Goal: Contribute content: Add original content to the website for others to see

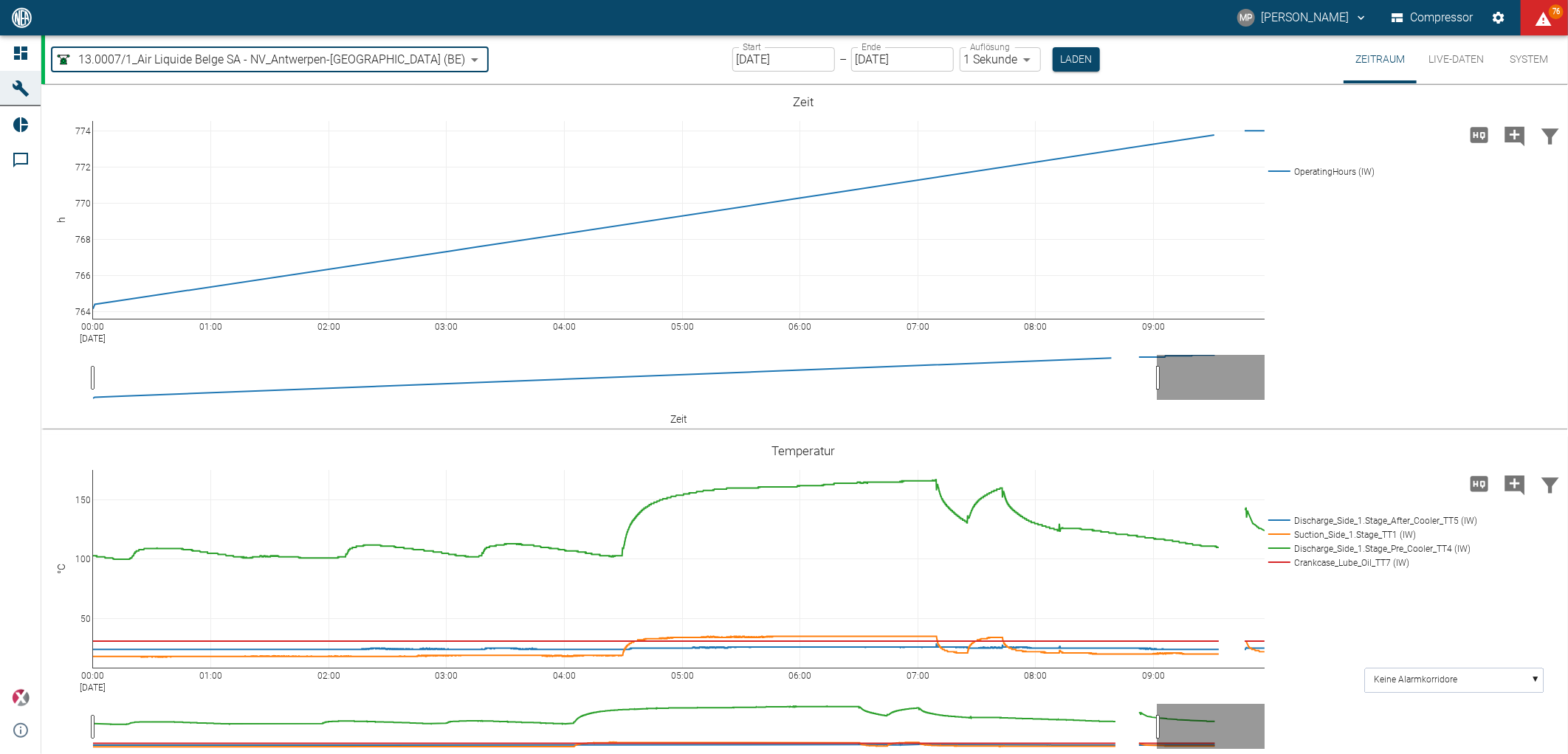
scroll to position [728, 0]
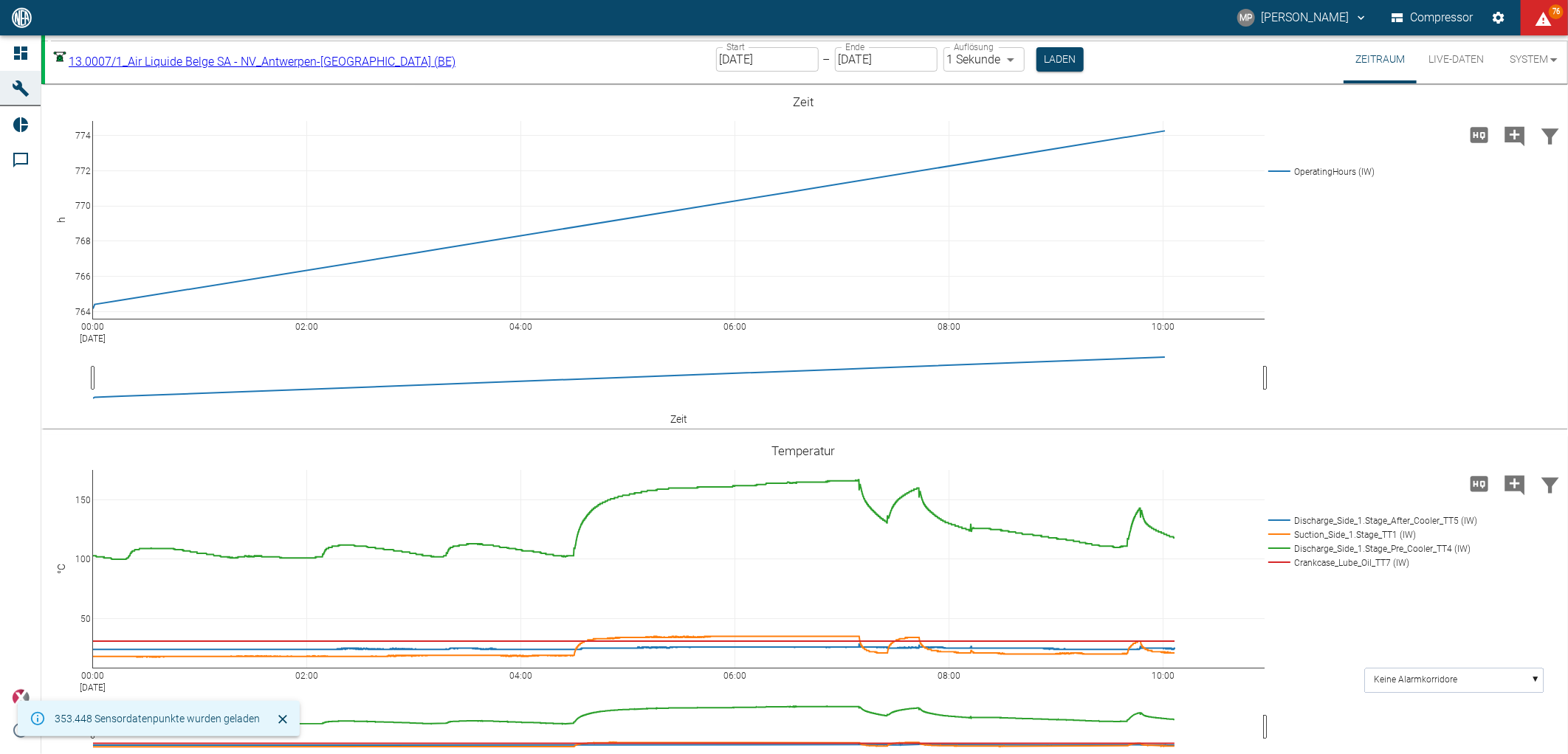
click at [735, 50] on input "[DATE]" at bounding box center [768, 59] width 103 height 25
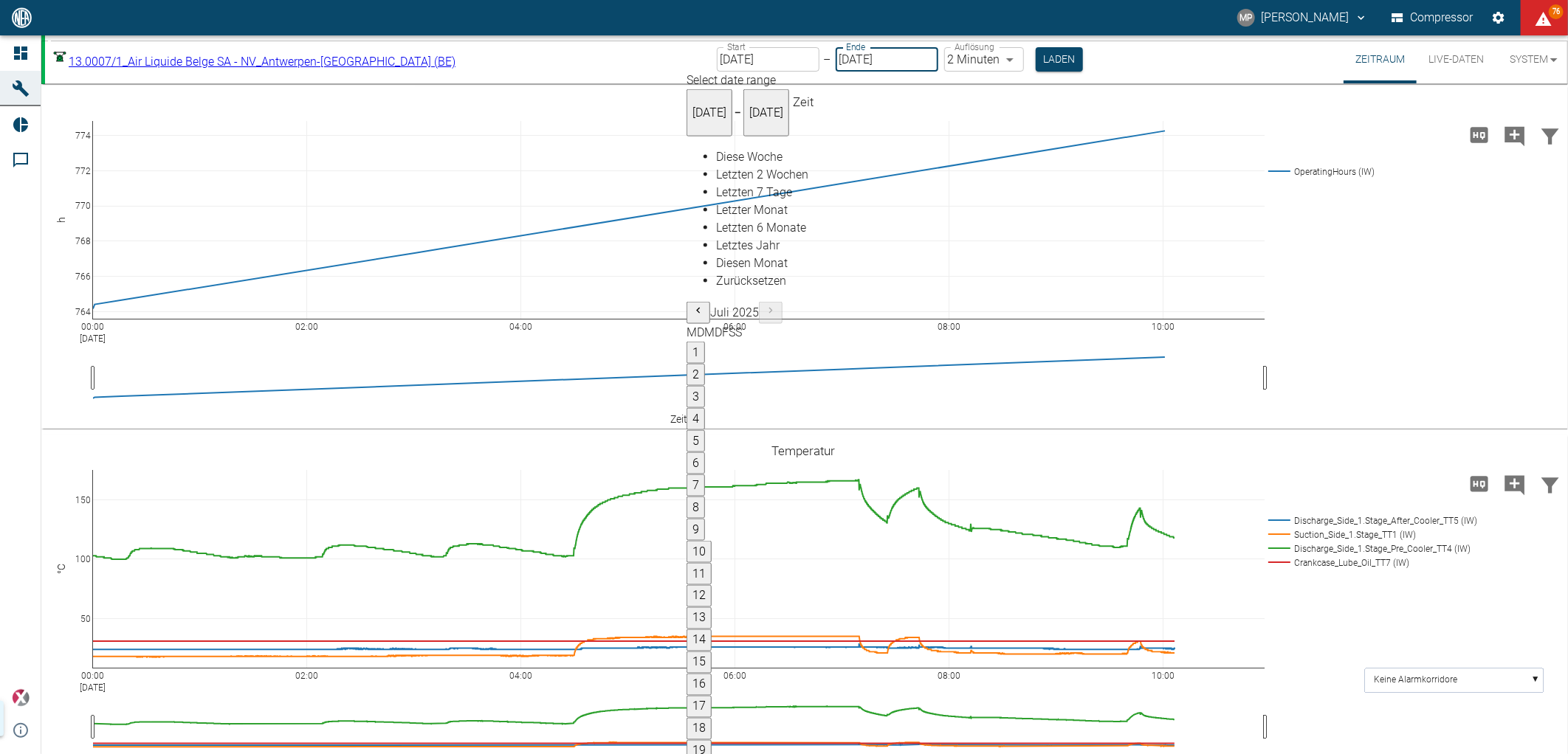
type input "21.08.2025"
type input "2min"
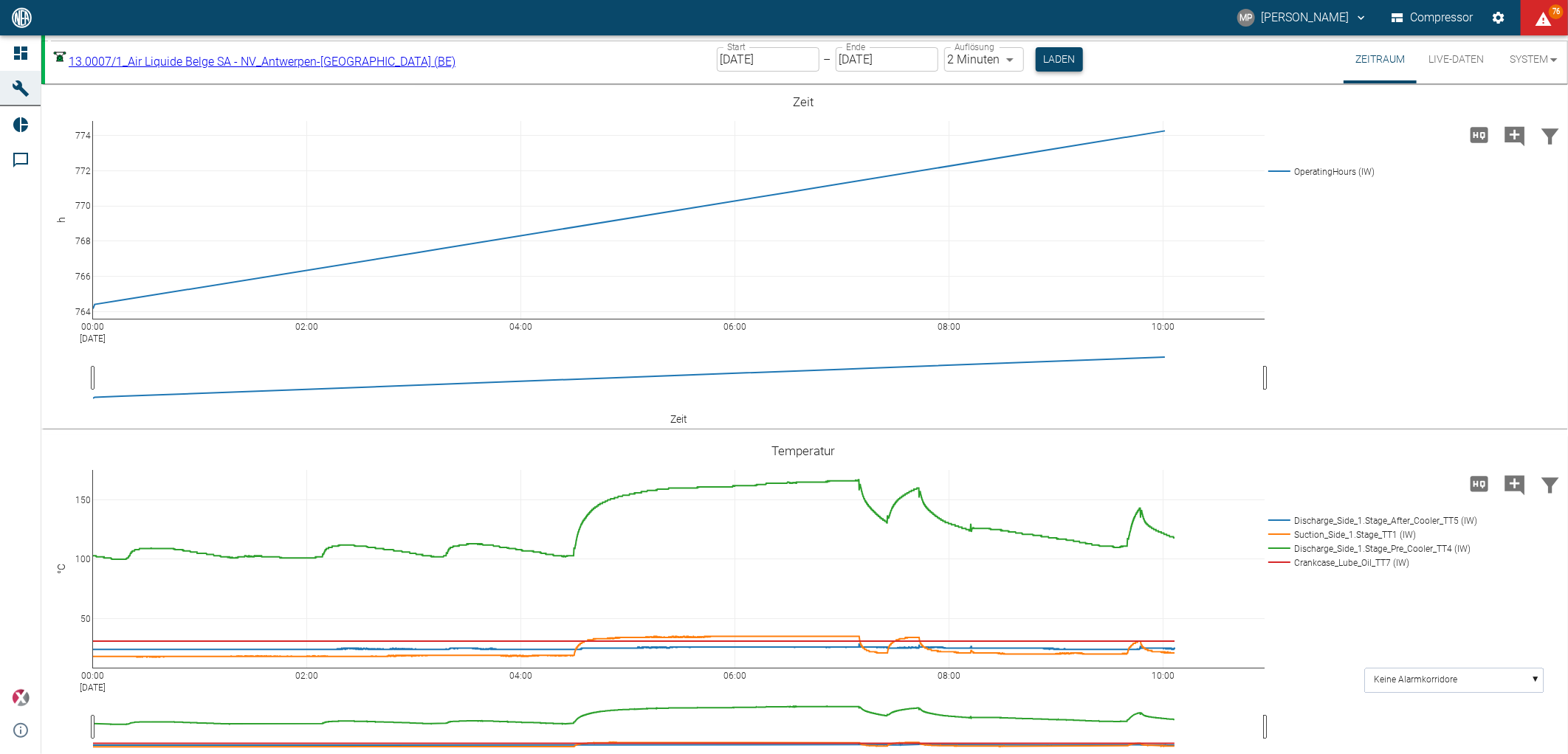
click at [1036, 57] on button "Laden" at bounding box center [1059, 59] width 47 height 25
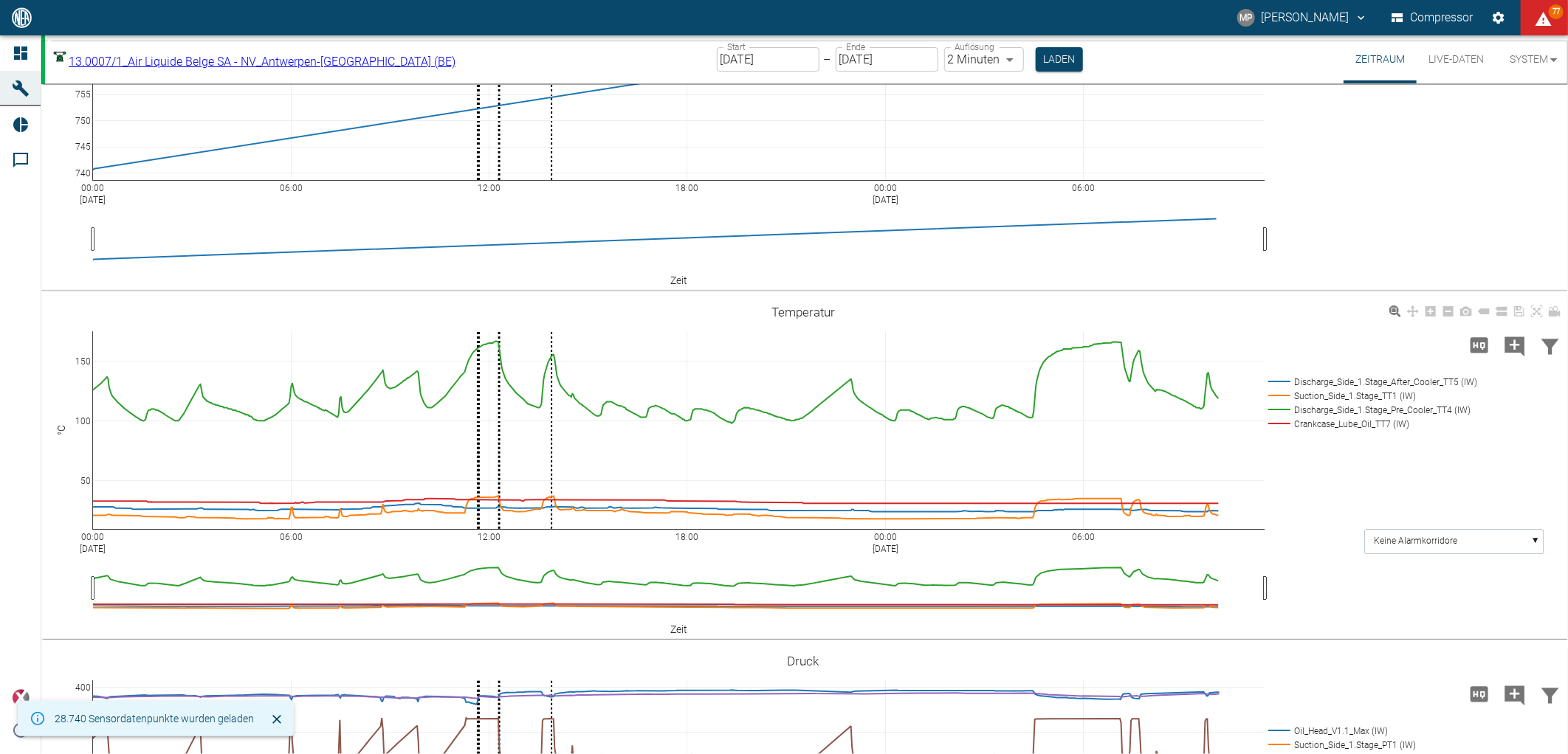
scroll to position [246, 0]
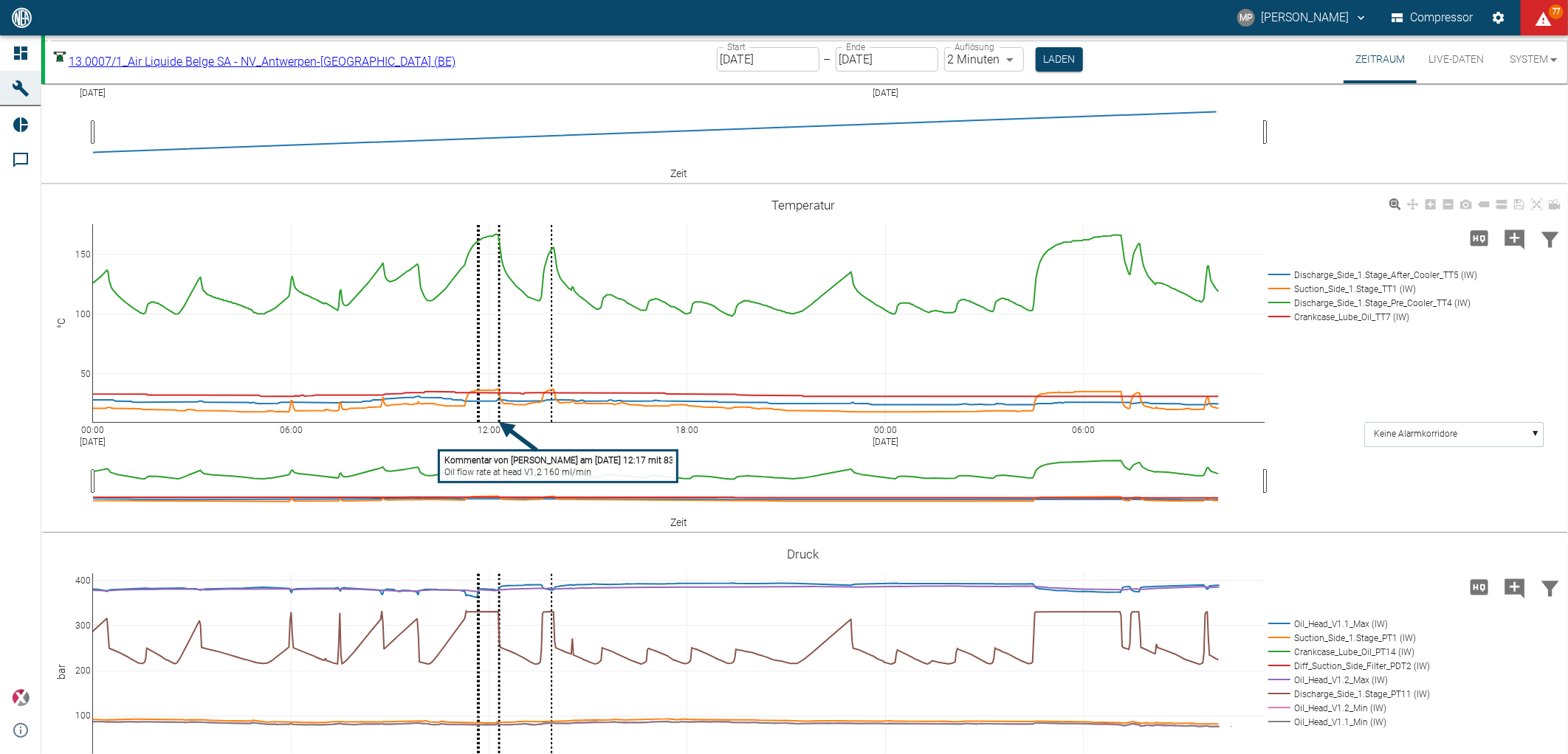
click at [513, 466] on g "Kommentar von Marc Philipps am 21/08/2025 12:17 mit 83.06 Oil flow rate at head…" at bounding box center [563, 466] width 248 height 32
drag, startPoint x: 835, startPoint y: 366, endPoint x: 507, endPoint y: 364, distance: 328.0
click at [772, 54] on input "21.08.2025" at bounding box center [768, 59] width 103 height 25
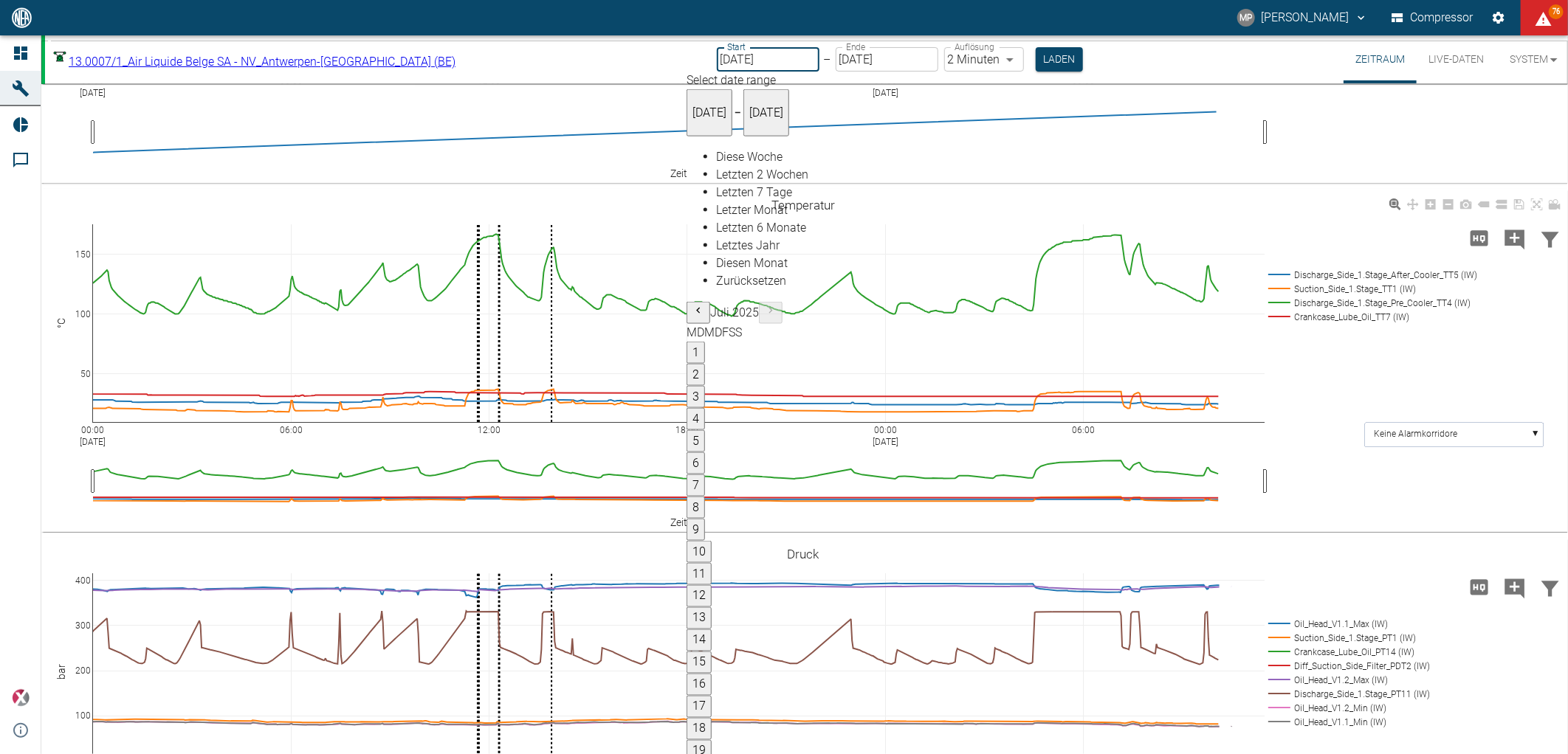
type input "[DATE]"
type input "1sec"
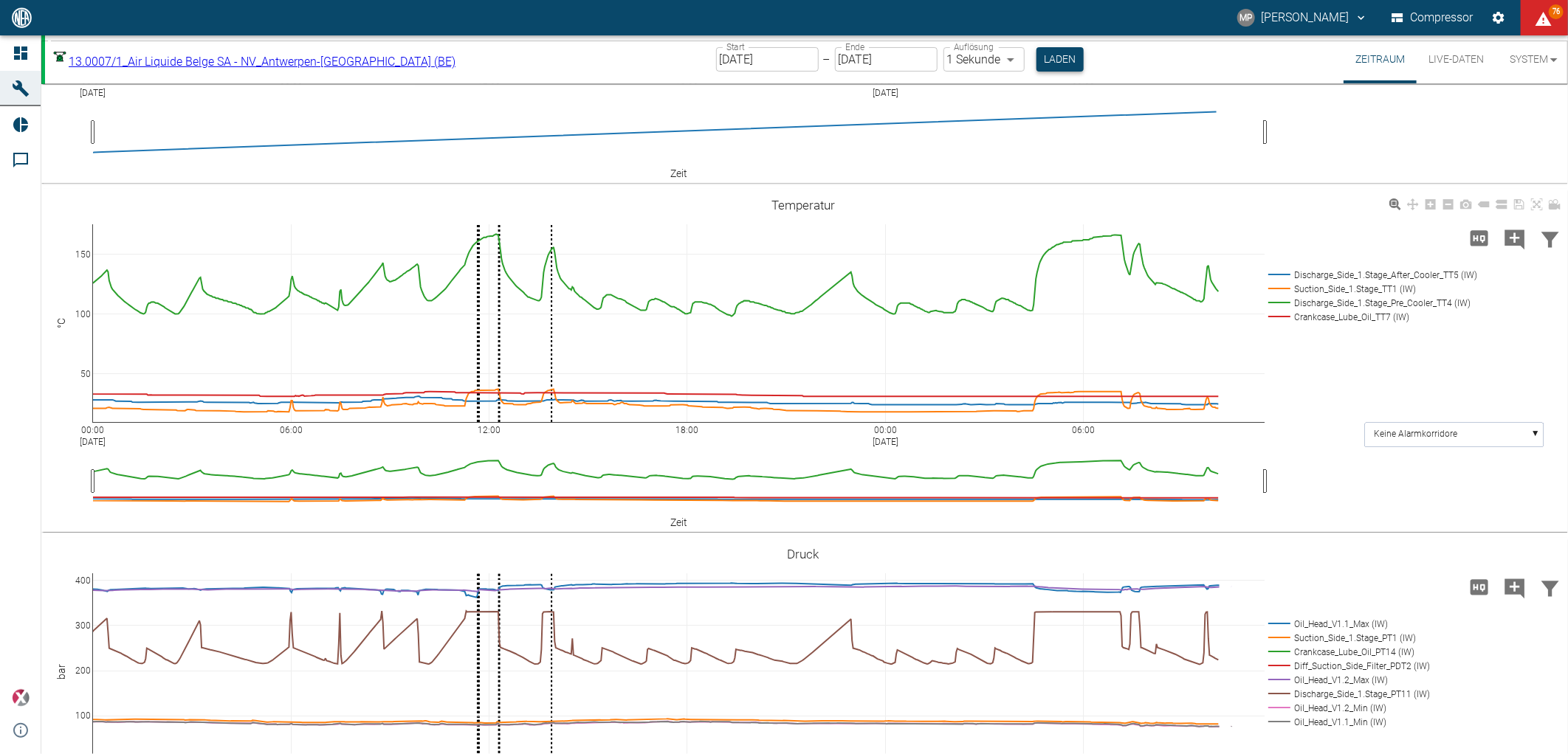
click at [1037, 62] on button "Laden" at bounding box center [1060, 59] width 47 height 25
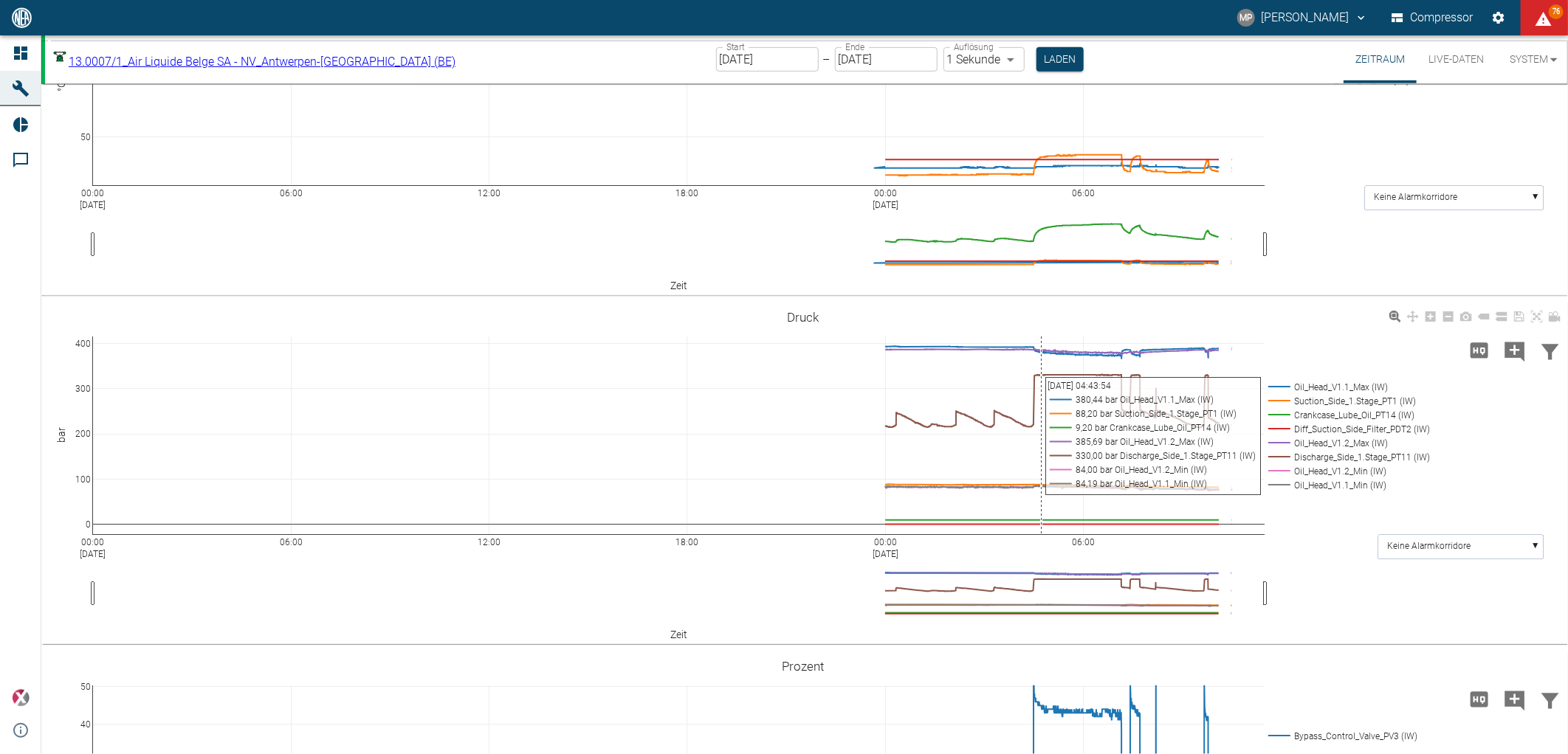
scroll to position [482, 0]
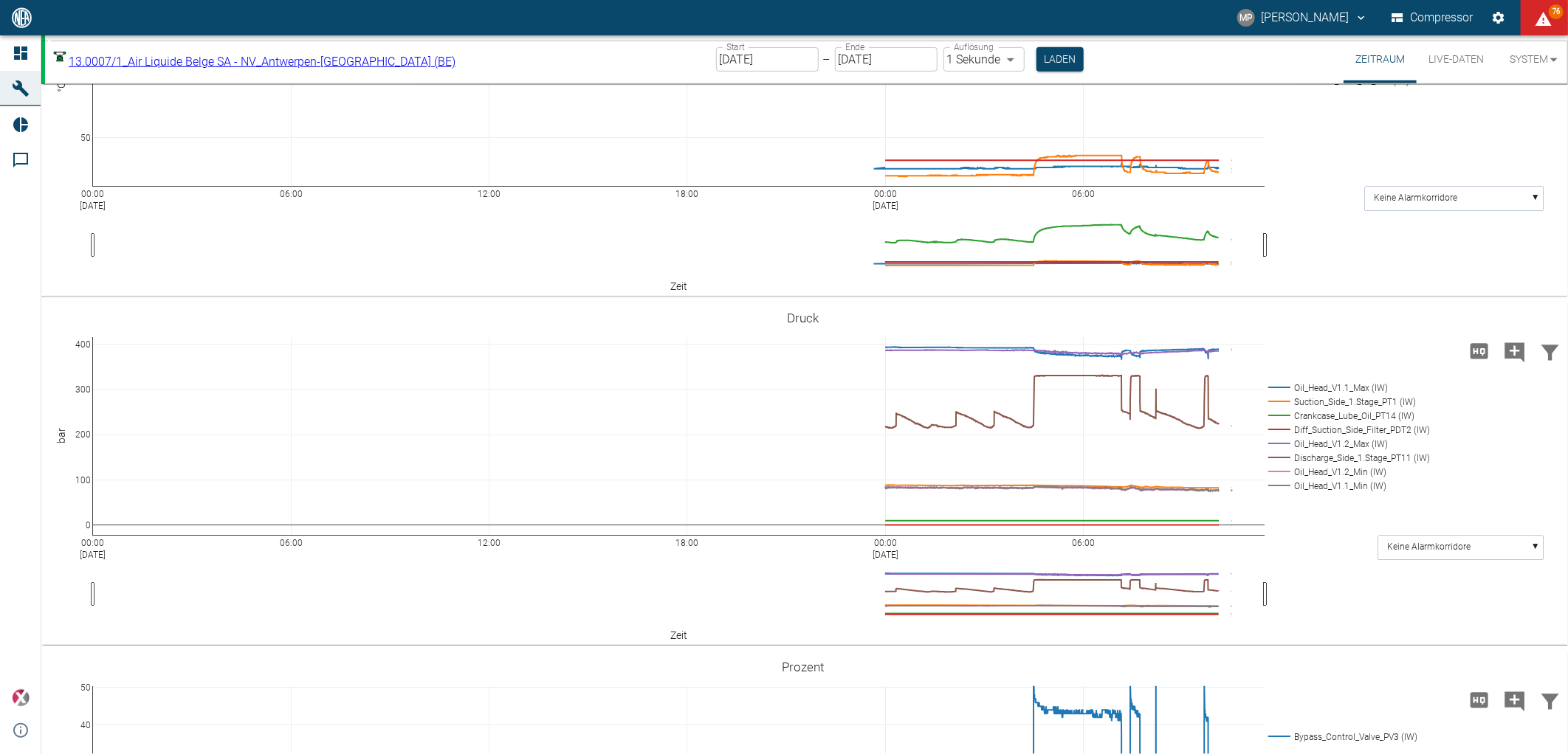
click at [381, 54] on body "MP Marc Philipps Compressor 76 Dashboard Maschinen Reports Kommentare powered b…" at bounding box center [784, 377] width 1568 height 754
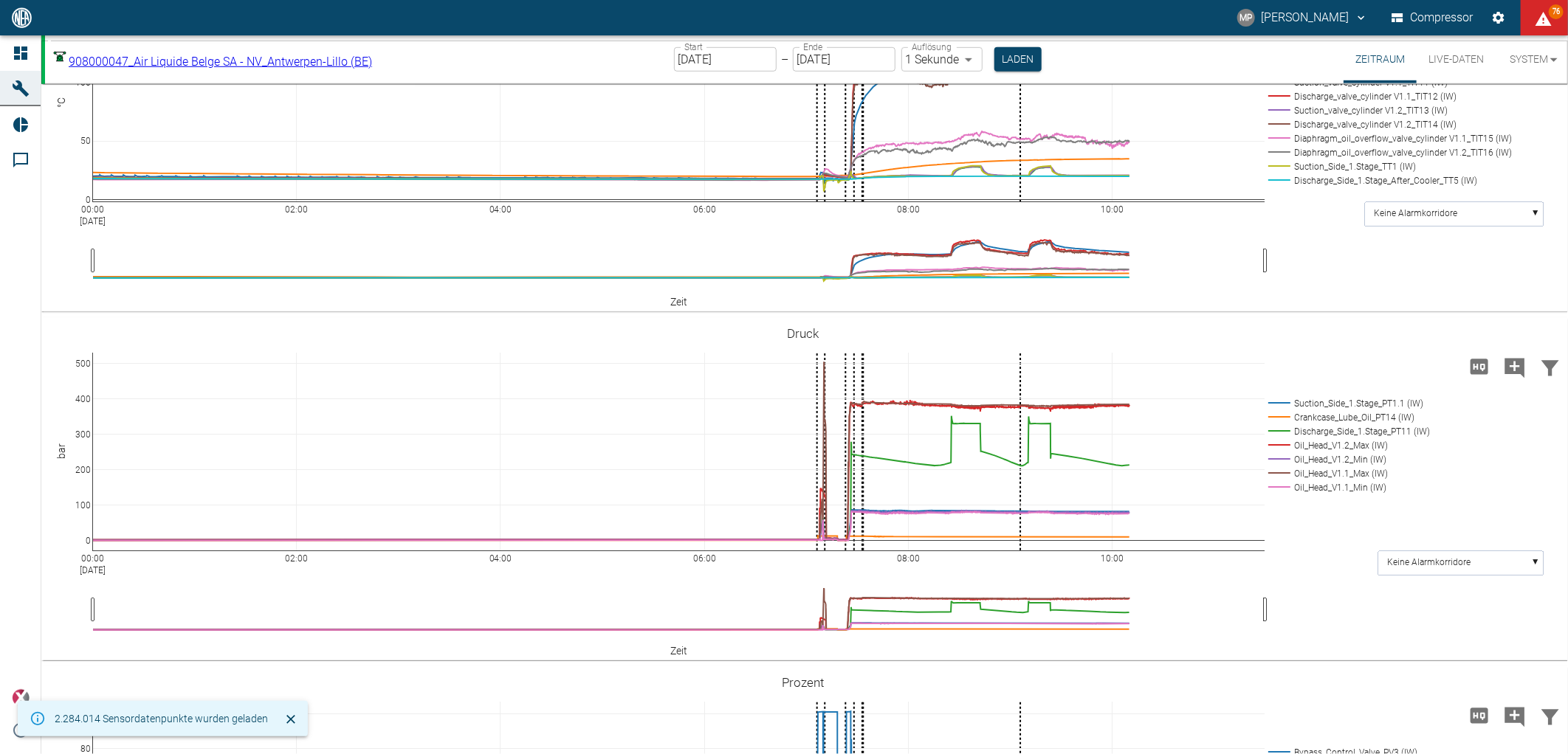
scroll to position [738, 0]
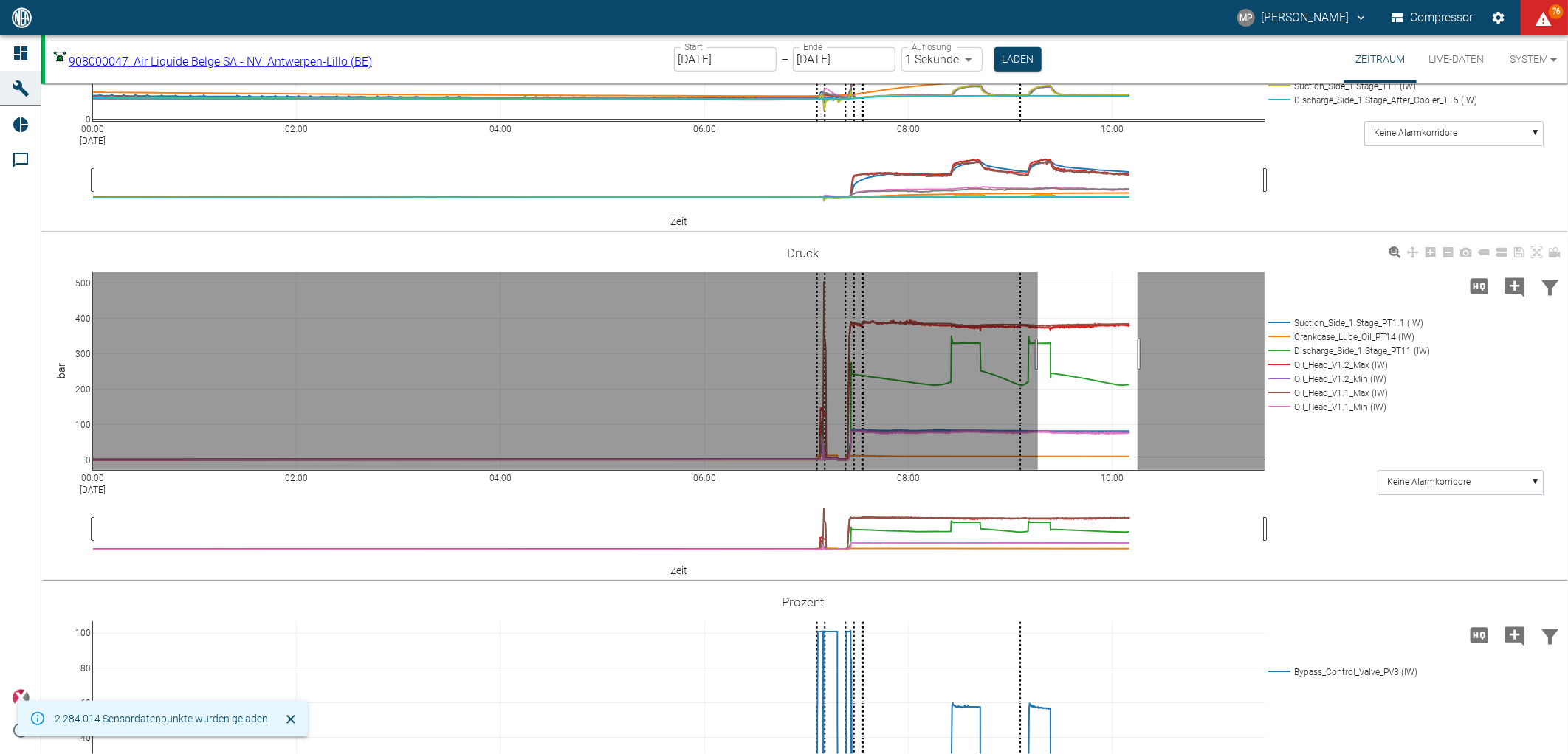
drag, startPoint x: 1038, startPoint y: 513, endPoint x: 1148, endPoint y: 501, distance: 110.7
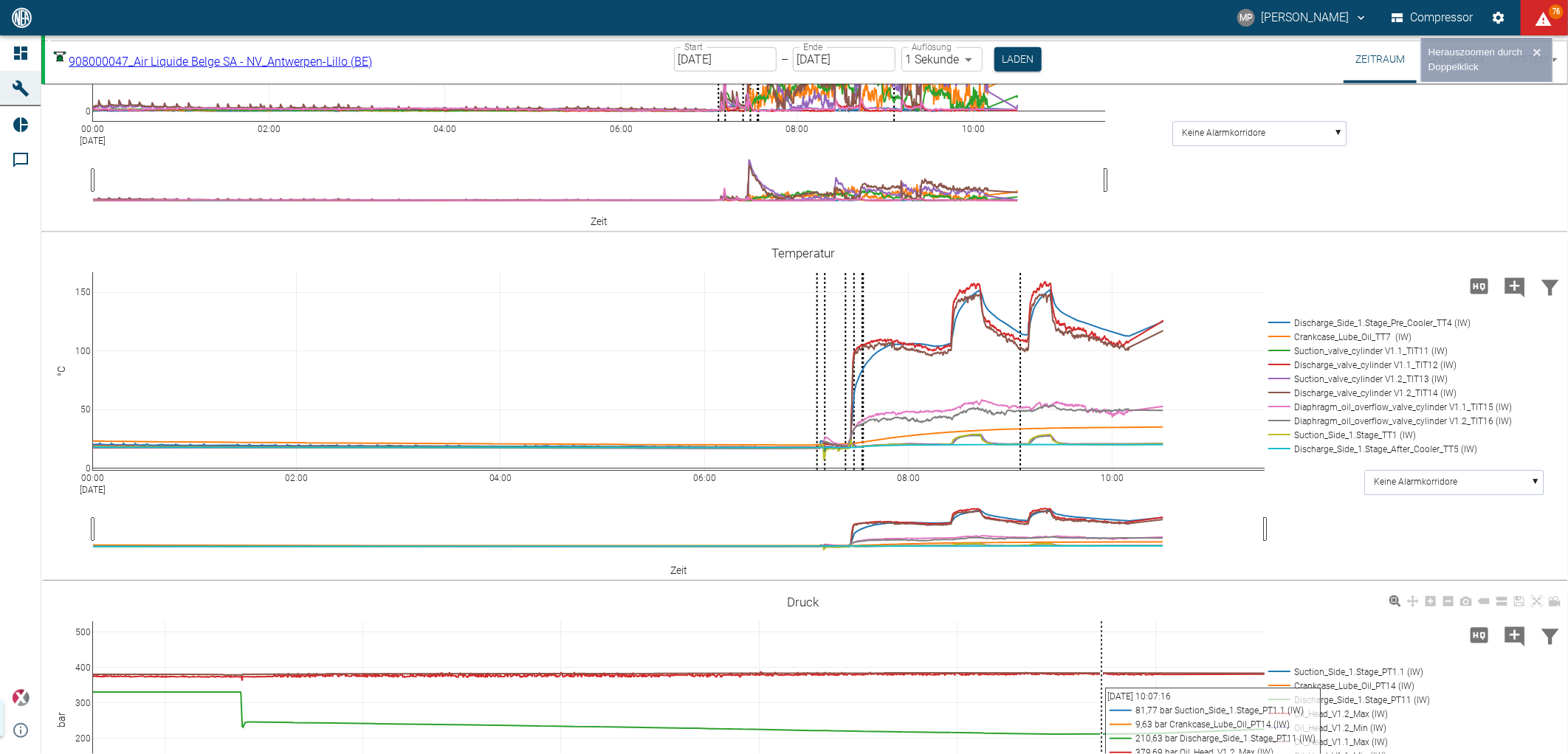
scroll to position [1087, 0]
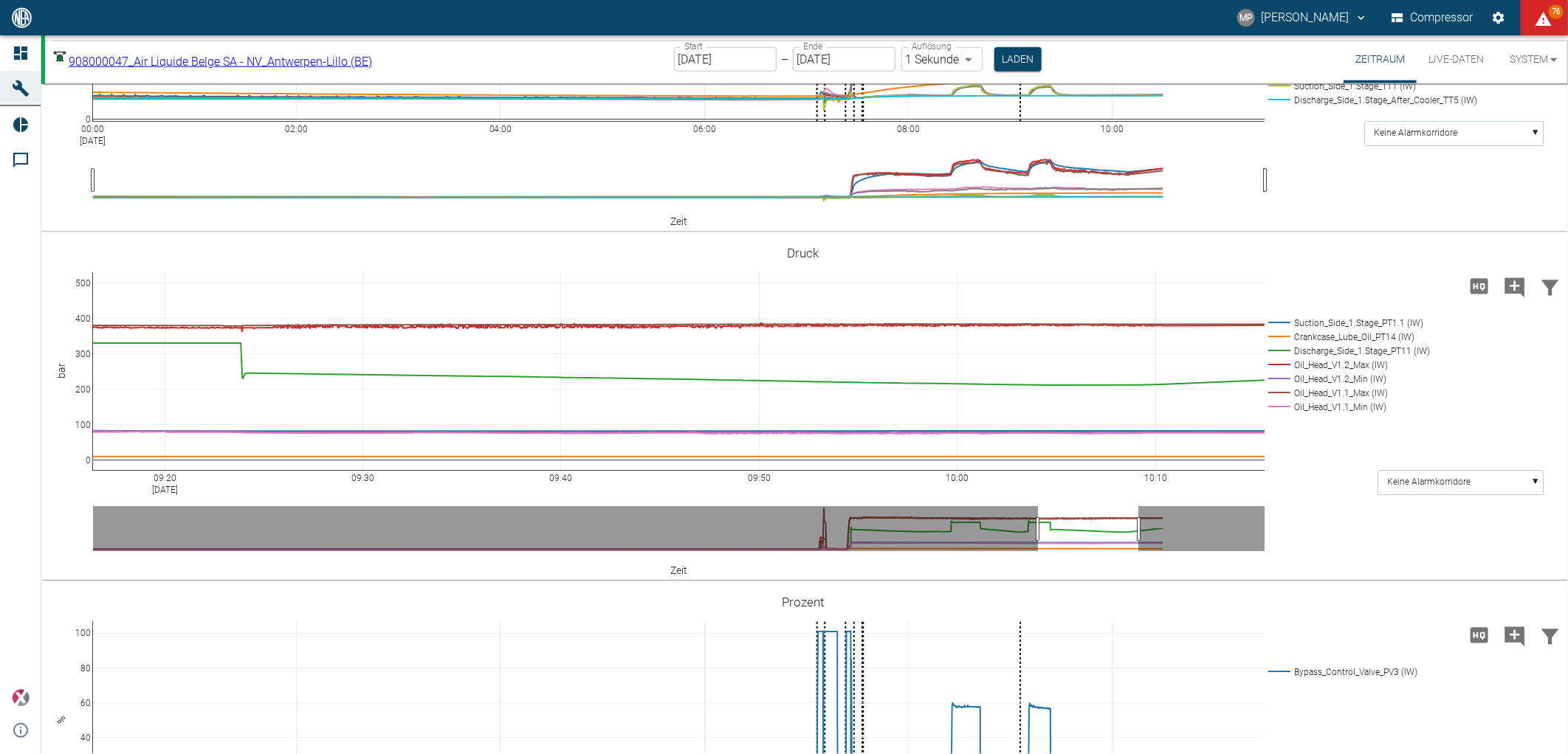
click at [1508, 297] on icon "Kommentar hinzufügen" at bounding box center [1514, 287] width 20 height 20
click at [396, 62] on body "MP Marc Philipps Compressor 77 Dashboard Maschinen Reports Kommentare powered b…" at bounding box center [784, 377] width 1568 height 754
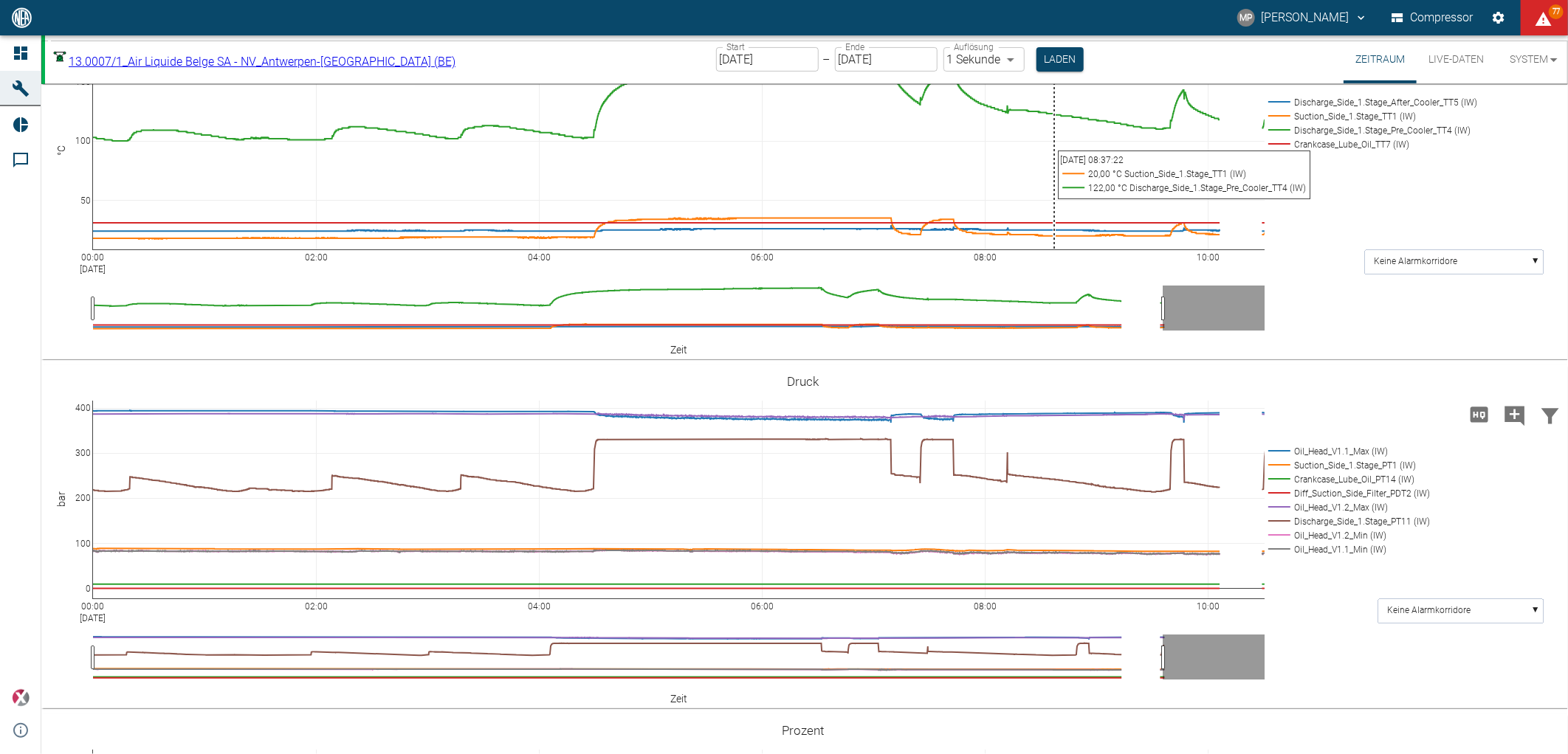
scroll to position [318, 0]
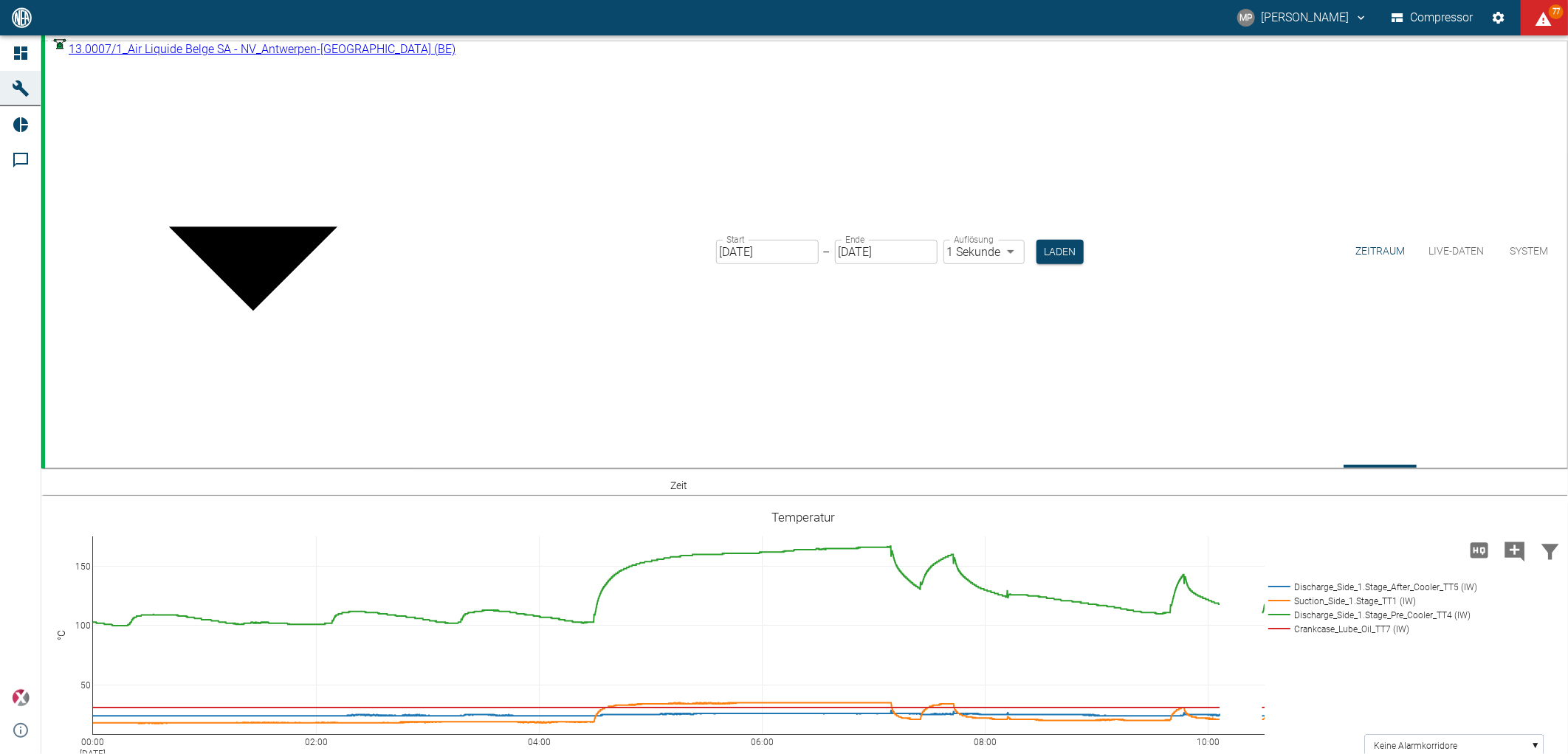
click at [385, 54] on body "MP Marc Philipps Compressor 77 Dashboard Maschinen Reports Kommentare powered b…" at bounding box center [784, 377] width 1568 height 754
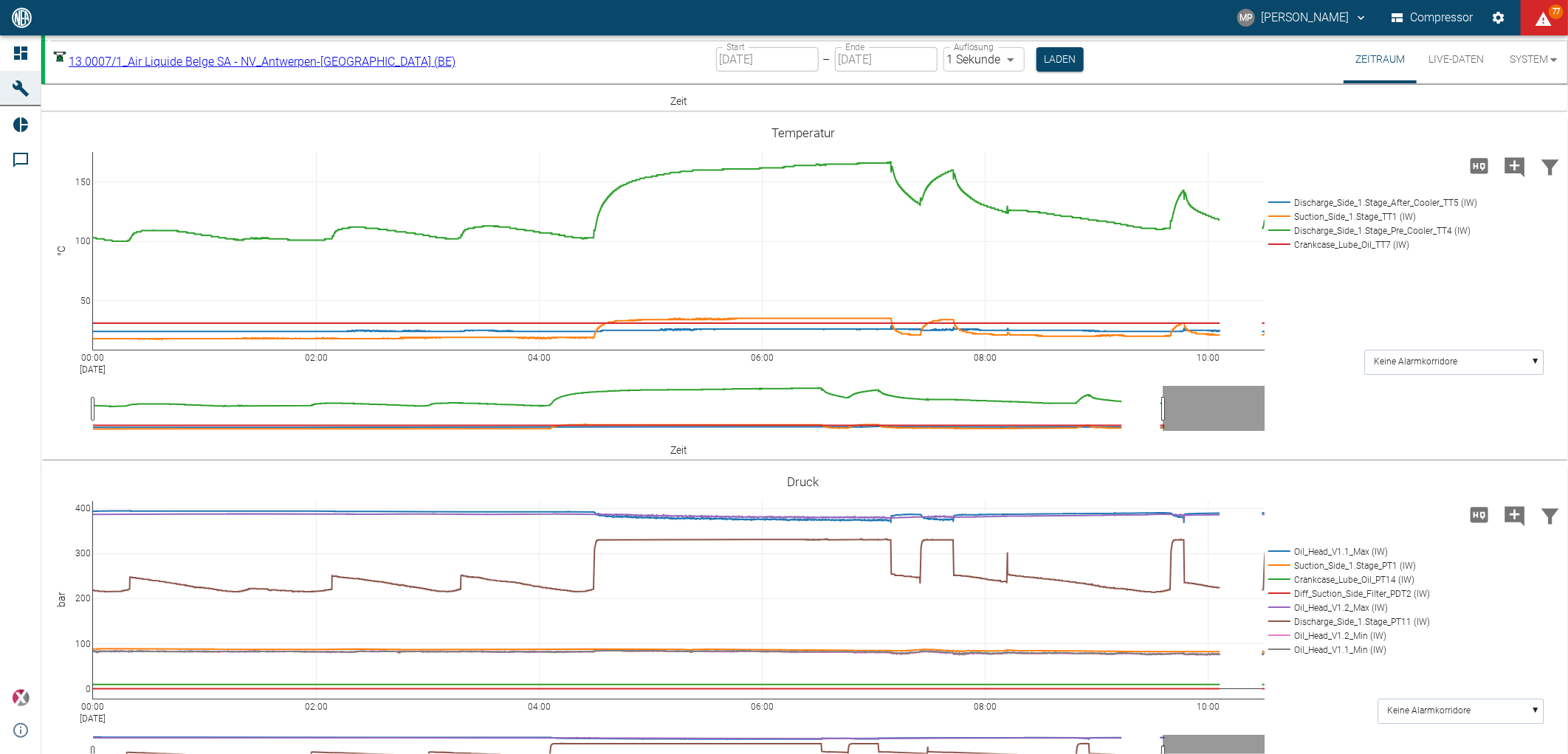
type input "53812aab-fb54-4a57-a574-01c3305aa274"
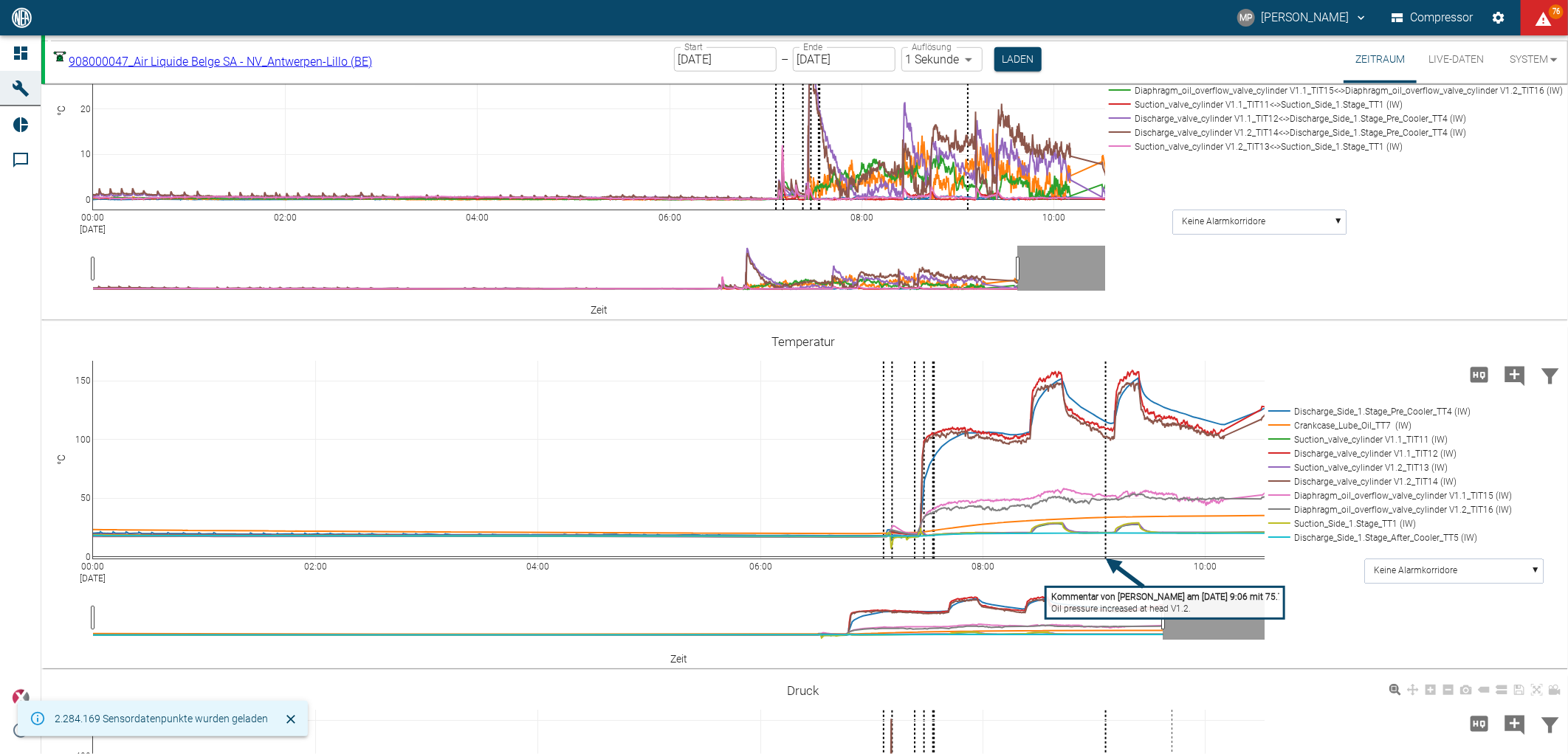
scroll to position [974, 0]
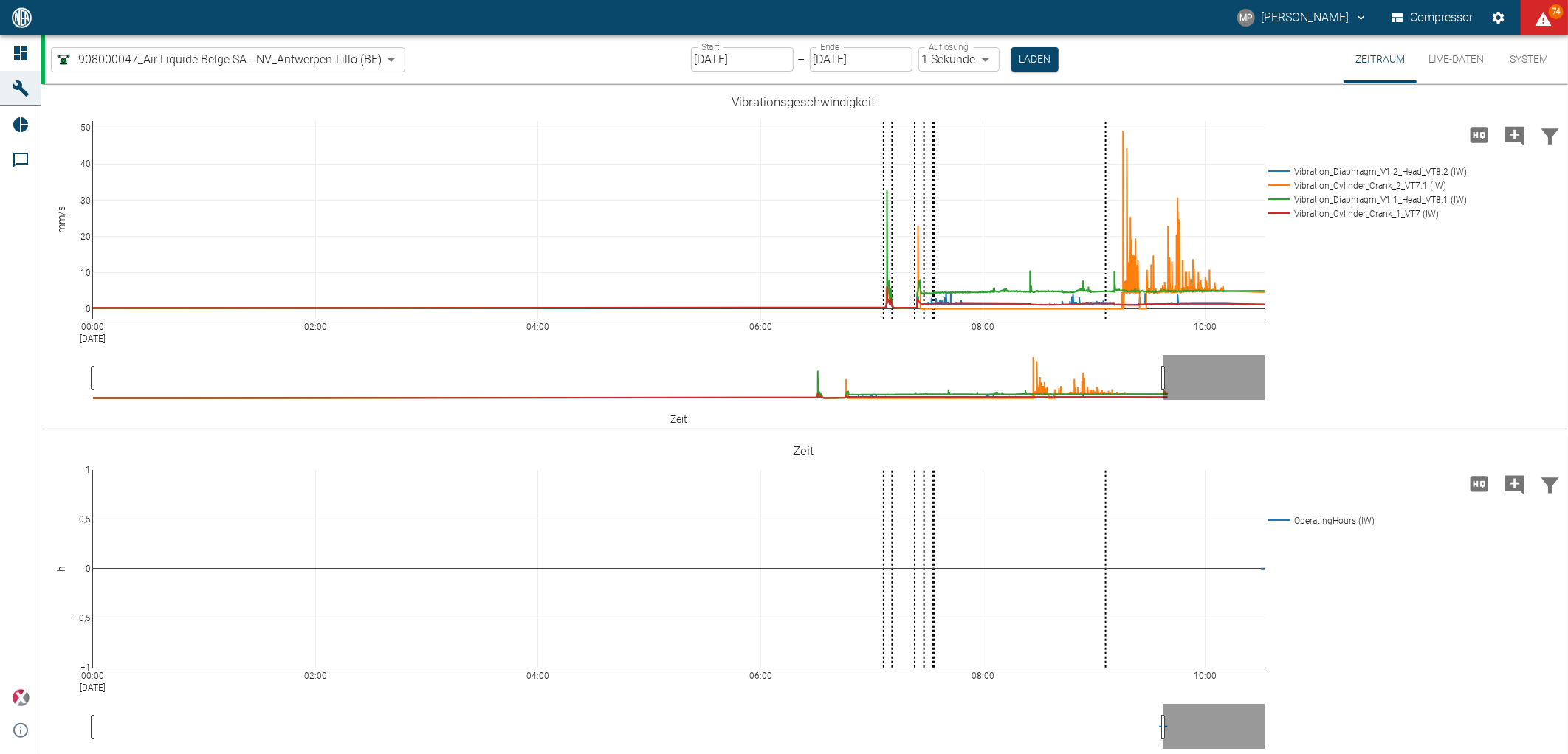
scroll to position [974, 0]
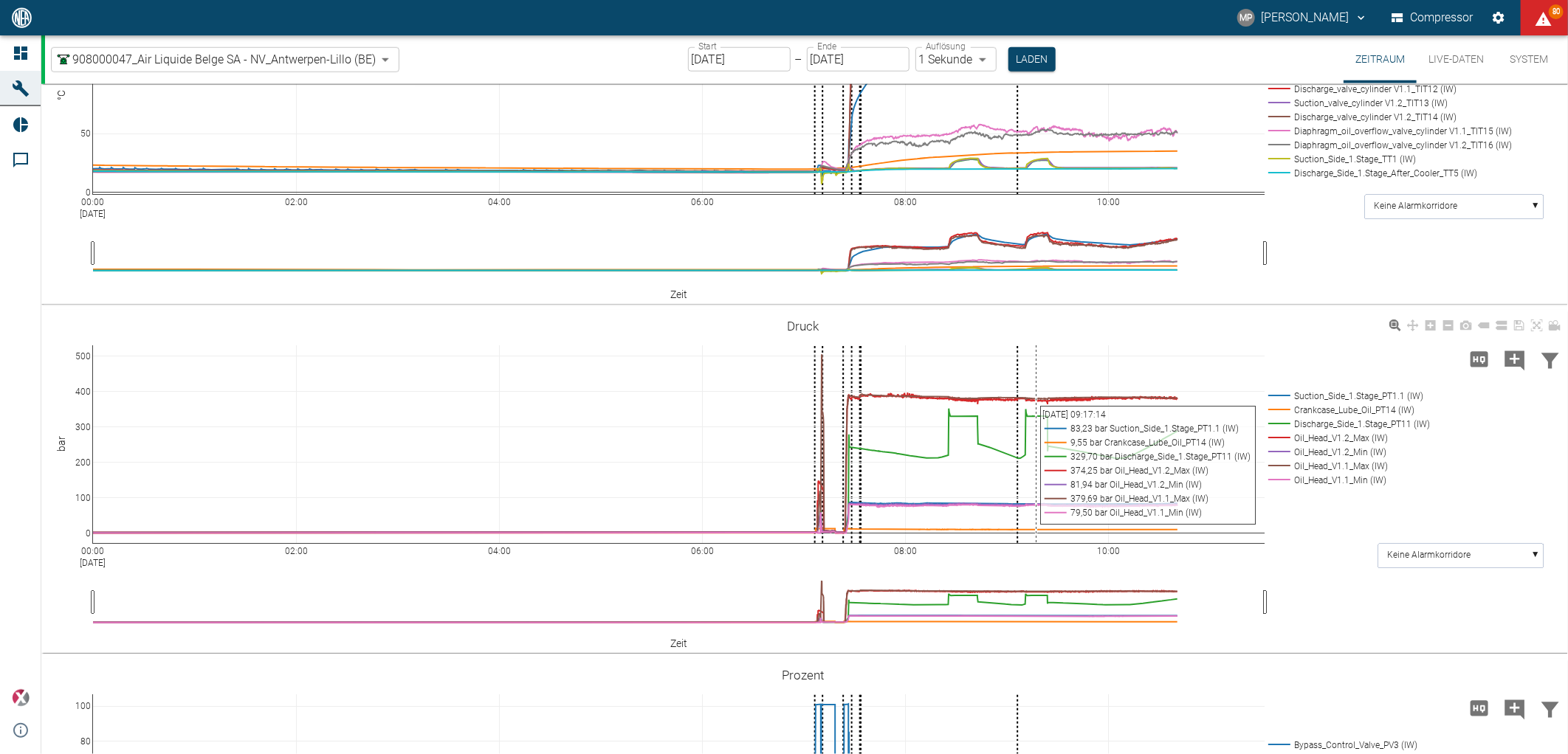
scroll to position [983, 0]
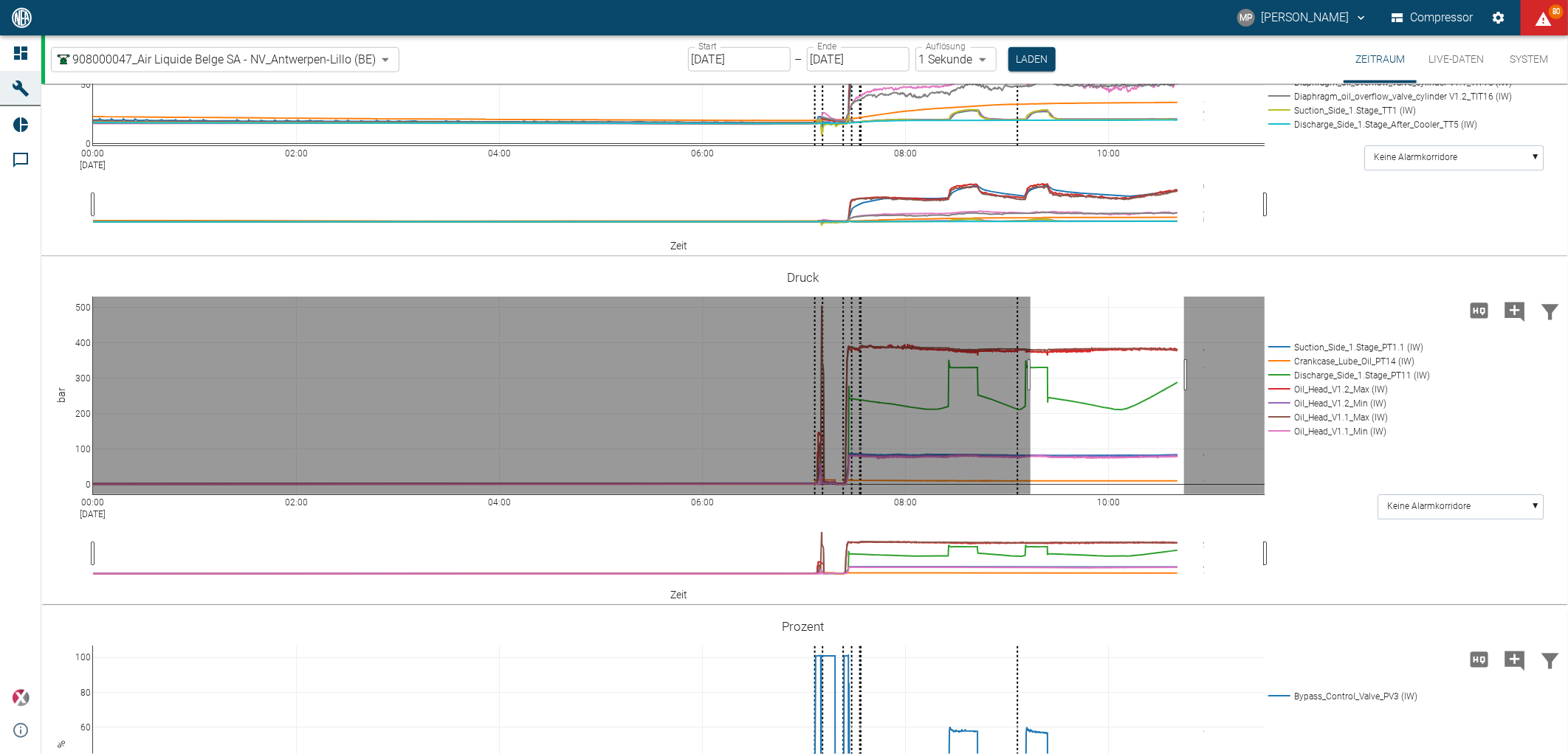
drag, startPoint x: 1031, startPoint y: 612, endPoint x: 1184, endPoint y: 608, distance: 153.1
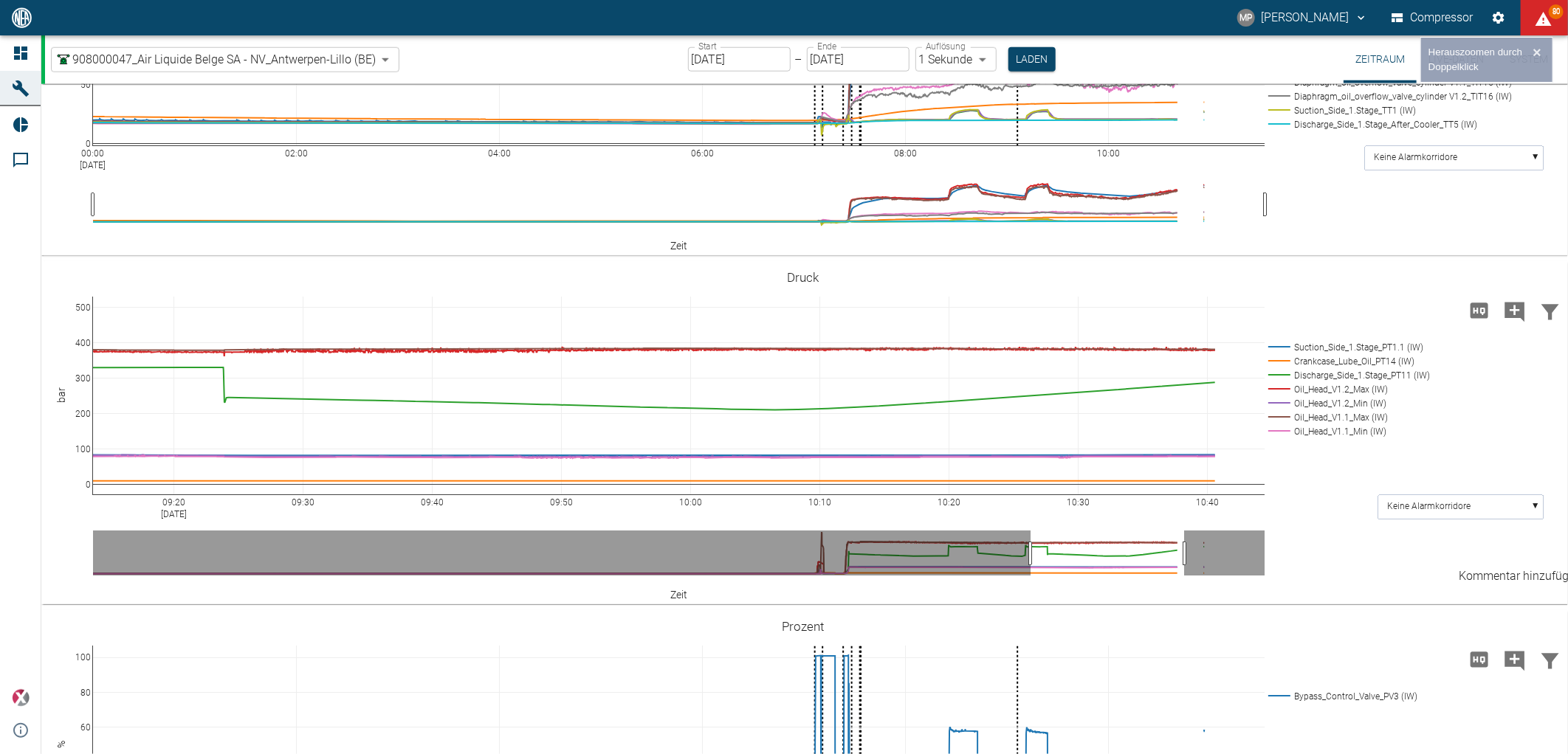
click at [1505, 322] on icon "Kommentar hinzufügen" at bounding box center [1514, 311] width 20 height 20
click at [1434, 321] on button "Weiter" at bounding box center [1439, 310] width 44 height 22
paste textarea "Oil flow rate at head V1.2 160 ml/min"
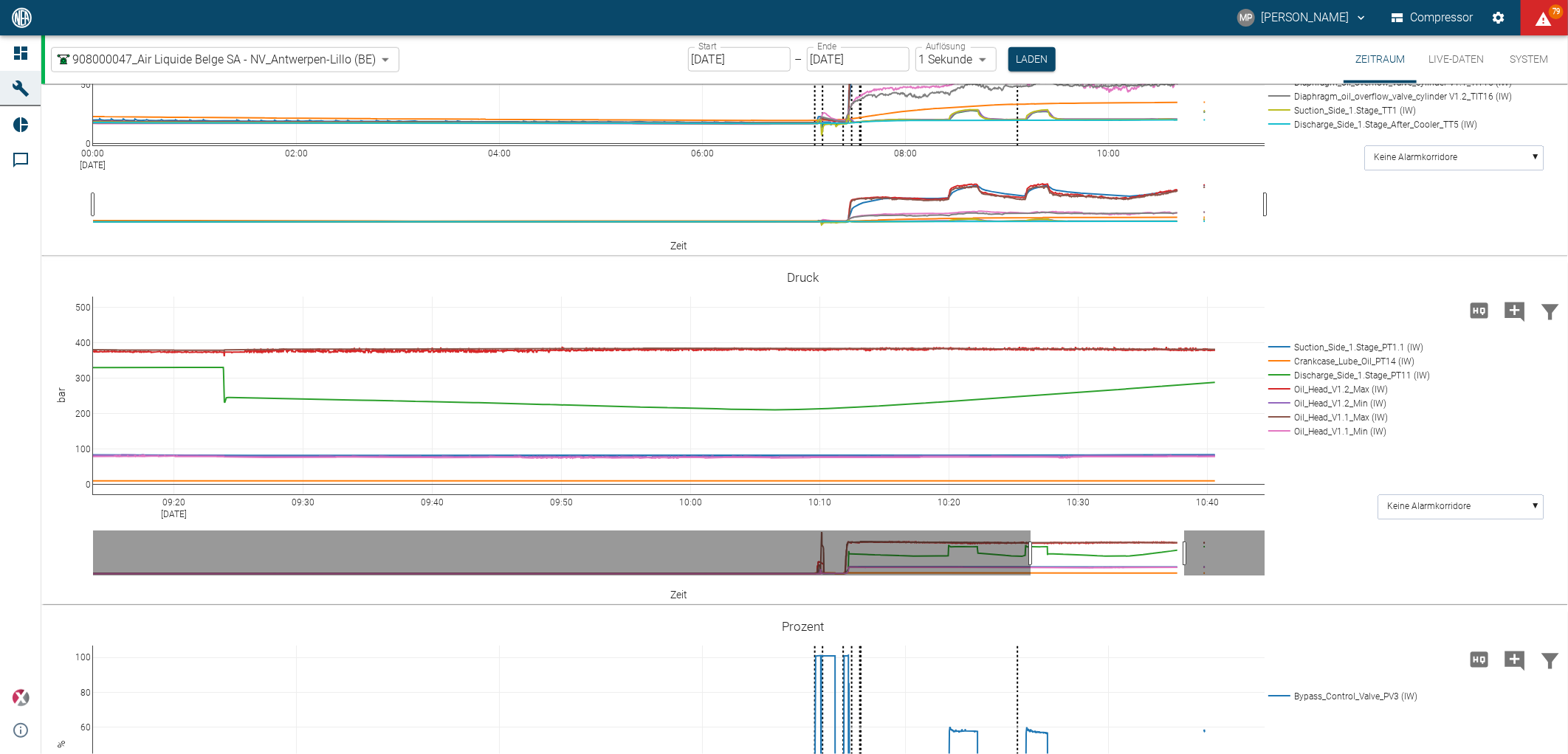
drag, startPoint x: 825, startPoint y: 375, endPoint x: 791, endPoint y: 374, distance: 34.0
paste textarea "51°C"
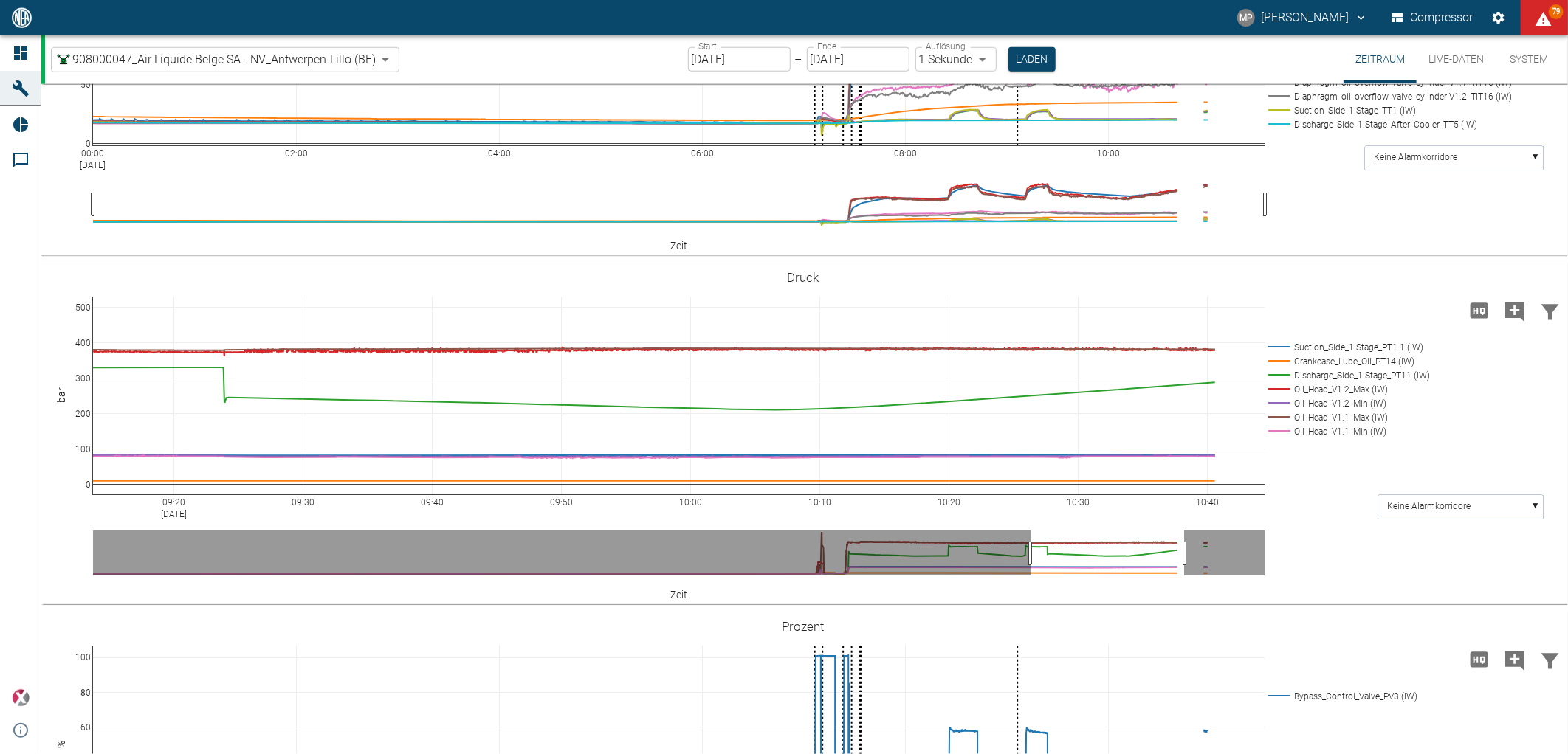
type textarea "Oil flow rate at head V1.2 240 ml/min // 50°C Oil flow rate at head V1.2 290 ml…"
drag, startPoint x: 838, startPoint y: 402, endPoint x: 591, endPoint y: 365, distance: 249.8
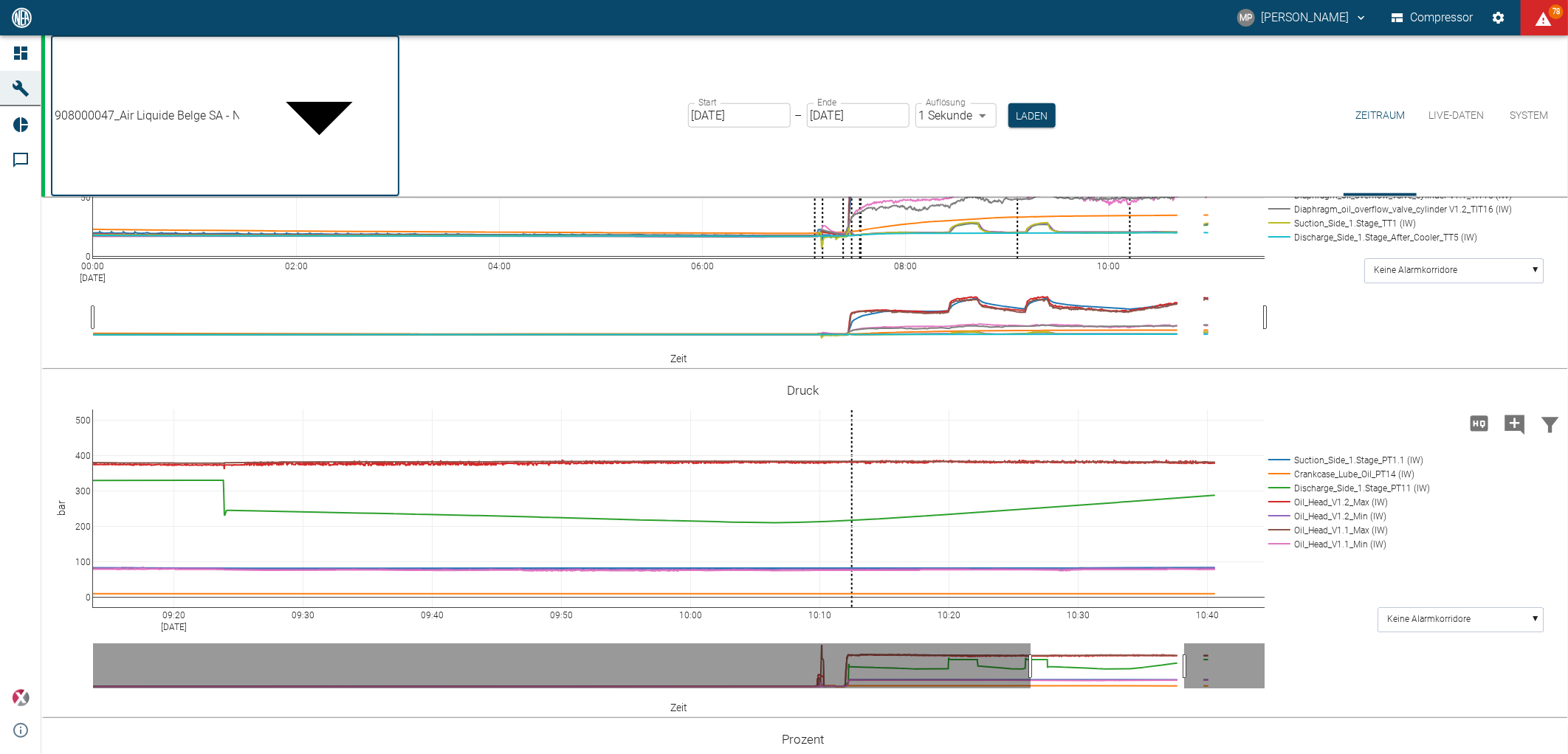
click at [388, 59] on body "MP Marc Philipps Compressor 78 Dashboard Maschinen Reports Kommentare powered b…" at bounding box center [784, 377] width 1568 height 754
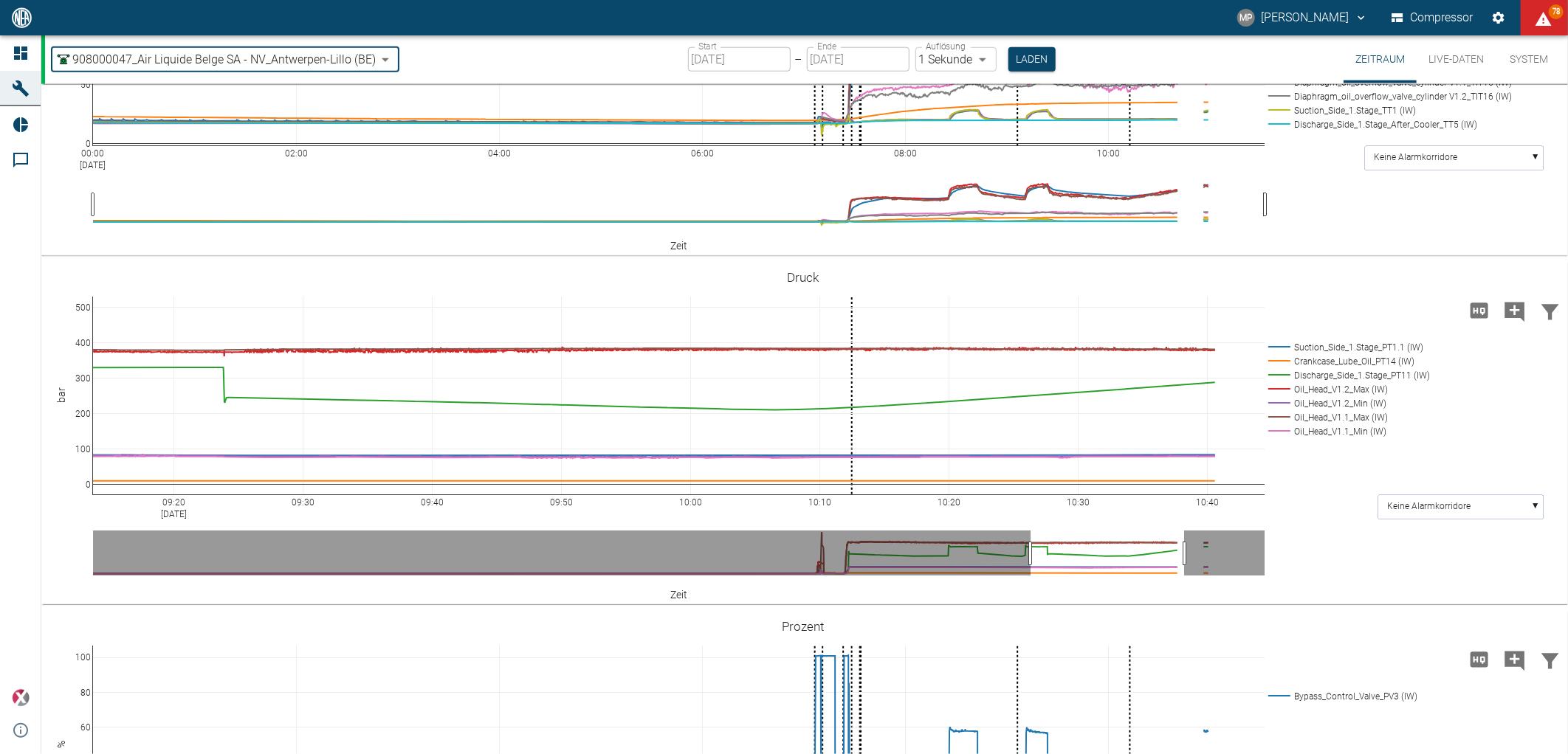
type input "7660faed-fd66-4731-a2e8-44c12e65351a"
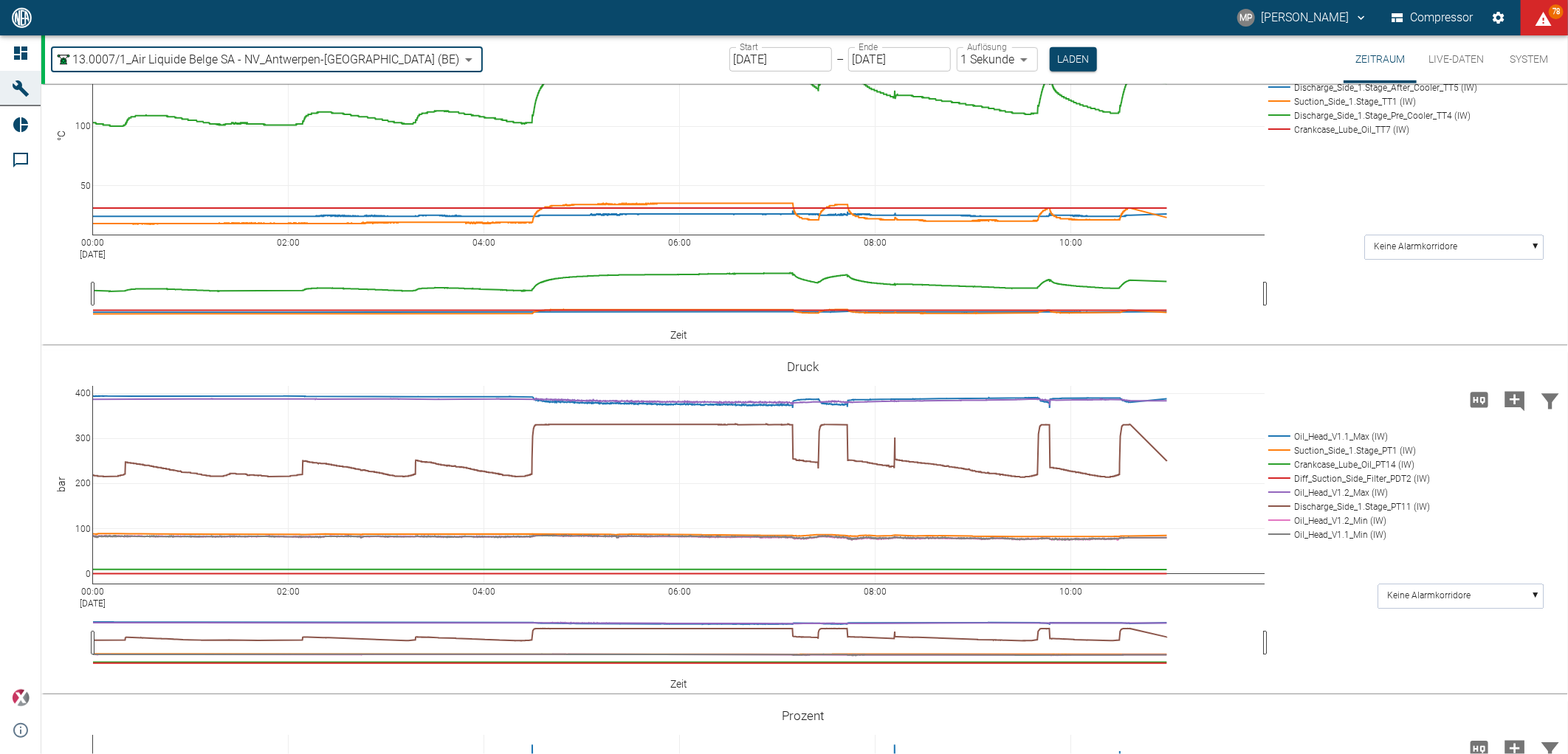
scroll to position [431, 0]
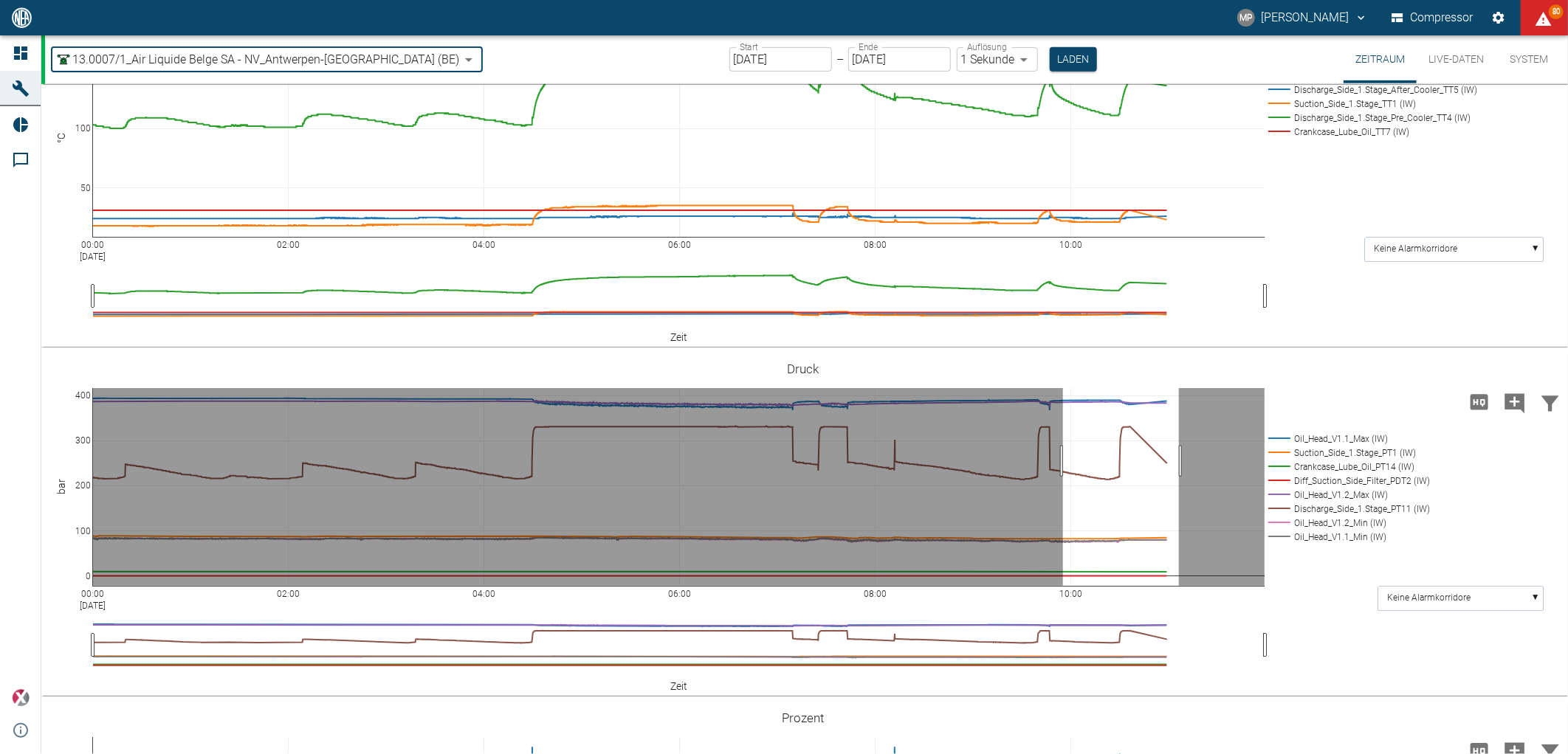
drag, startPoint x: 1063, startPoint y: 461, endPoint x: 1179, endPoint y: 468, distance: 116.2
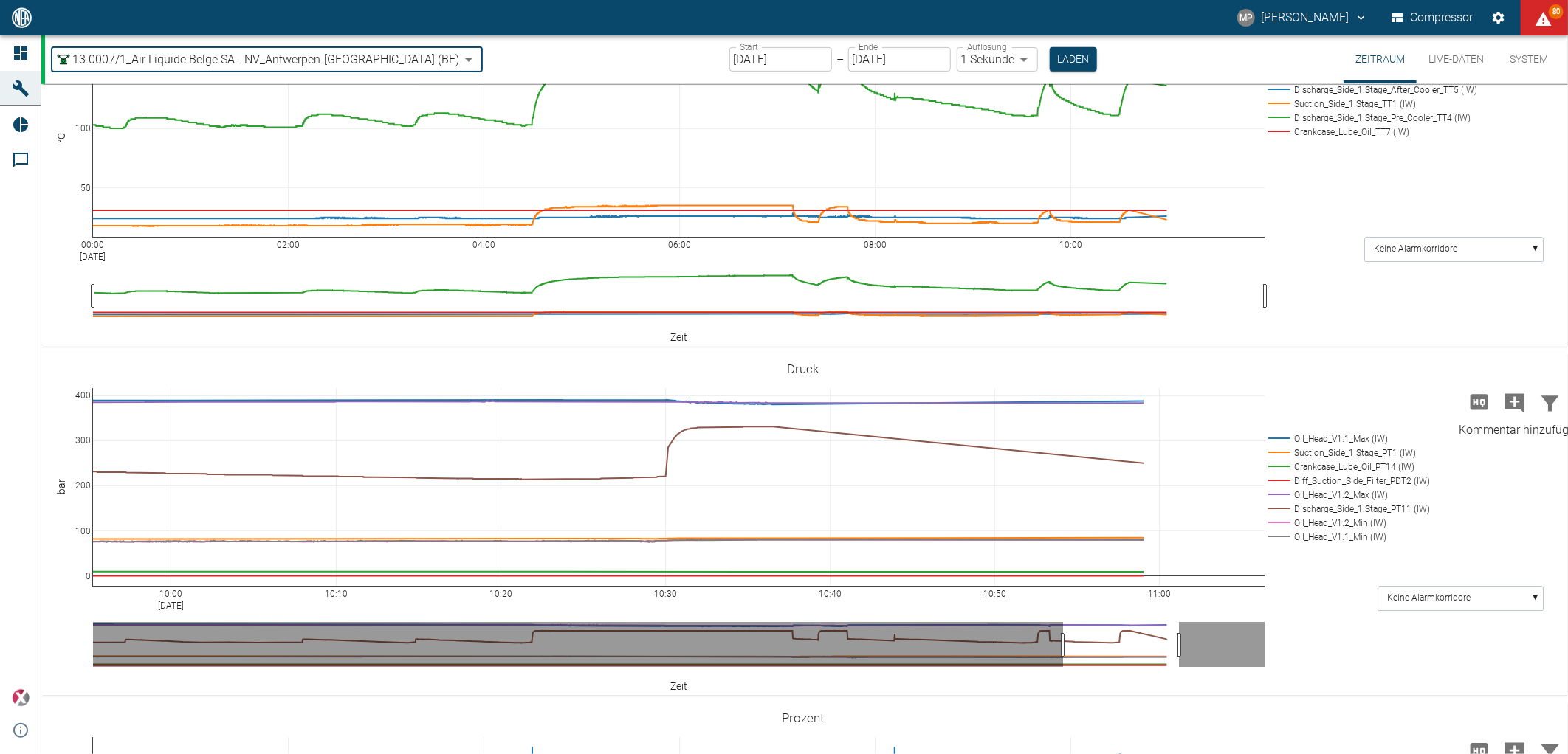
click at [1510, 403] on icon "Kommentar hinzufügen" at bounding box center [1515, 404] width 24 height 24
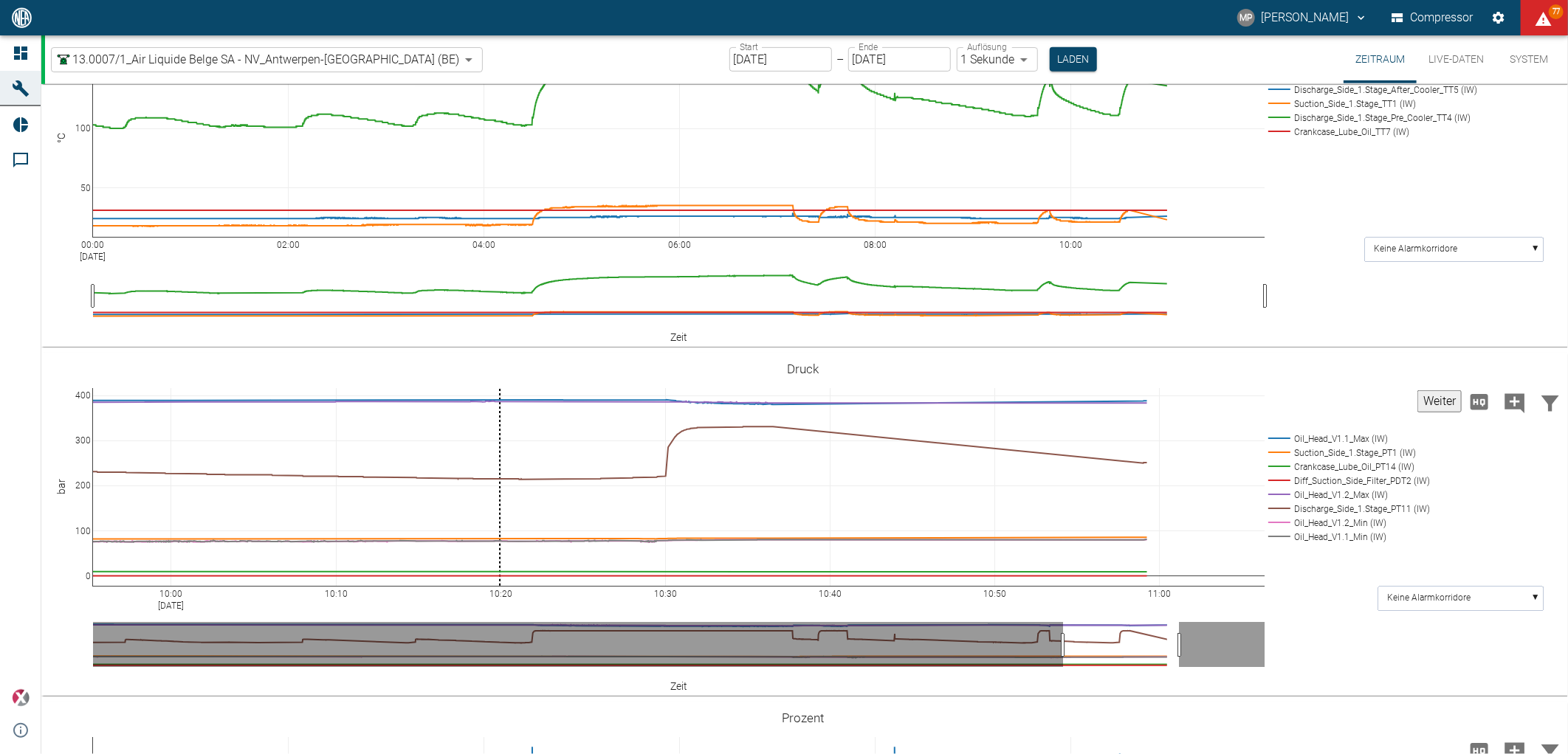
click at [1444, 402] on button "Weiter" at bounding box center [1439, 402] width 44 height 22
paste textarea "Oil flow rate at head V1.2 240 ml/min // 50°C Oil flow rate at head V1.2 290 ml…"
type textarea "Oil flow rate at head V1.2 280ml/min // 52°C Oil flow rate at head V1.2 300 ml/…"
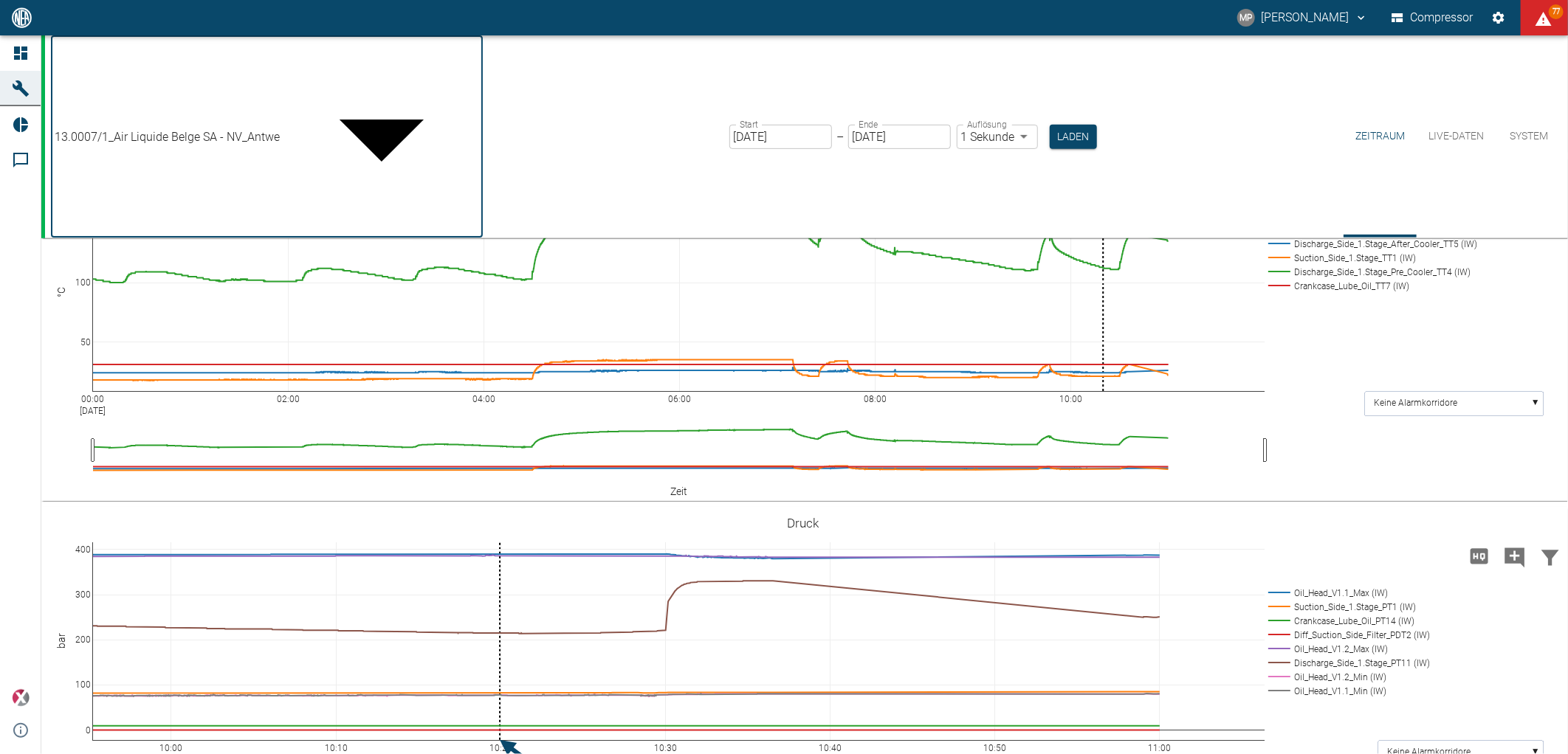
click at [393, 56] on body "MP Marc Philipps Compressor 77 Dashboard Maschinen Reports Kommentare powered b…" at bounding box center [784, 377] width 1568 height 754
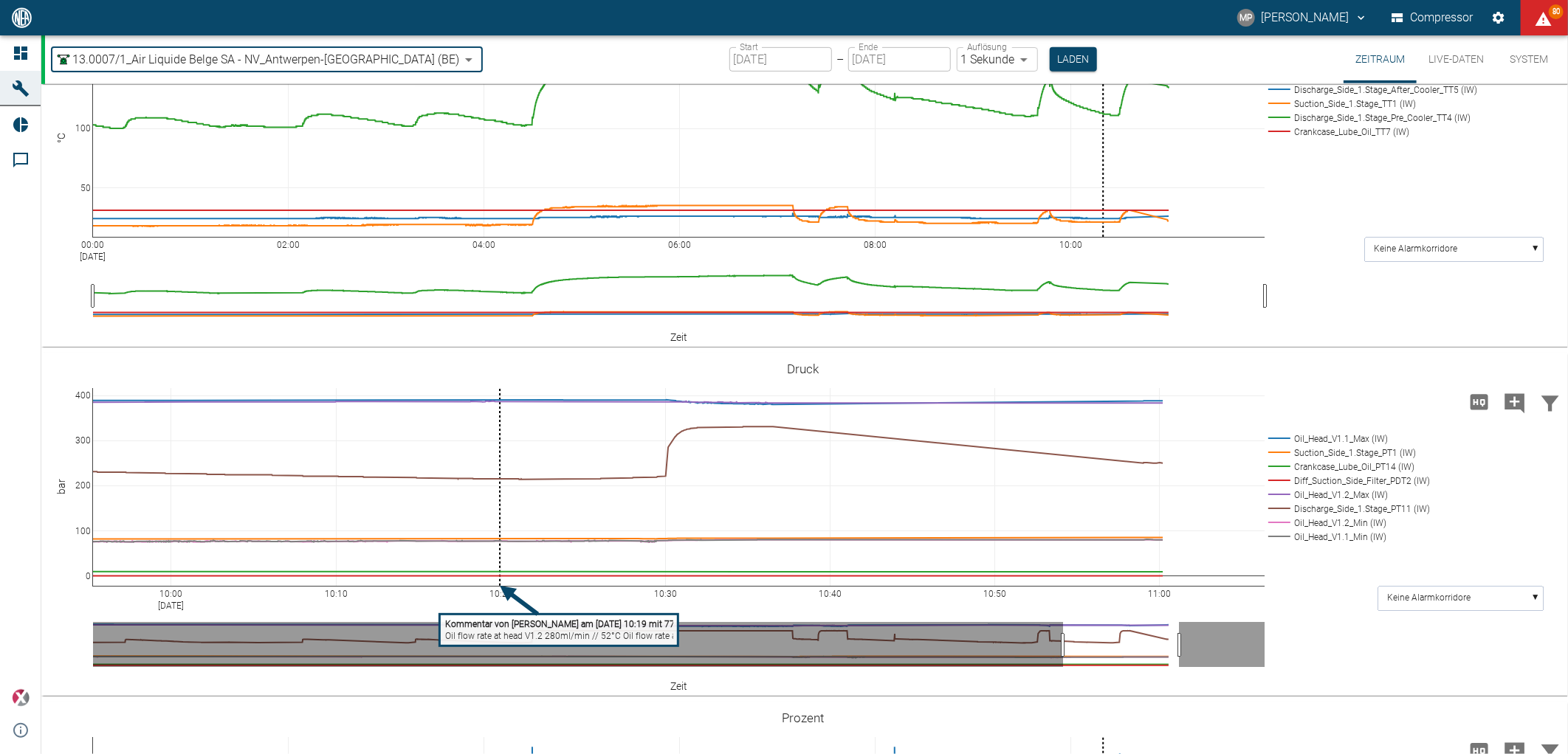
type input "53812aab-fb54-4a57-a574-01c3305aa274"
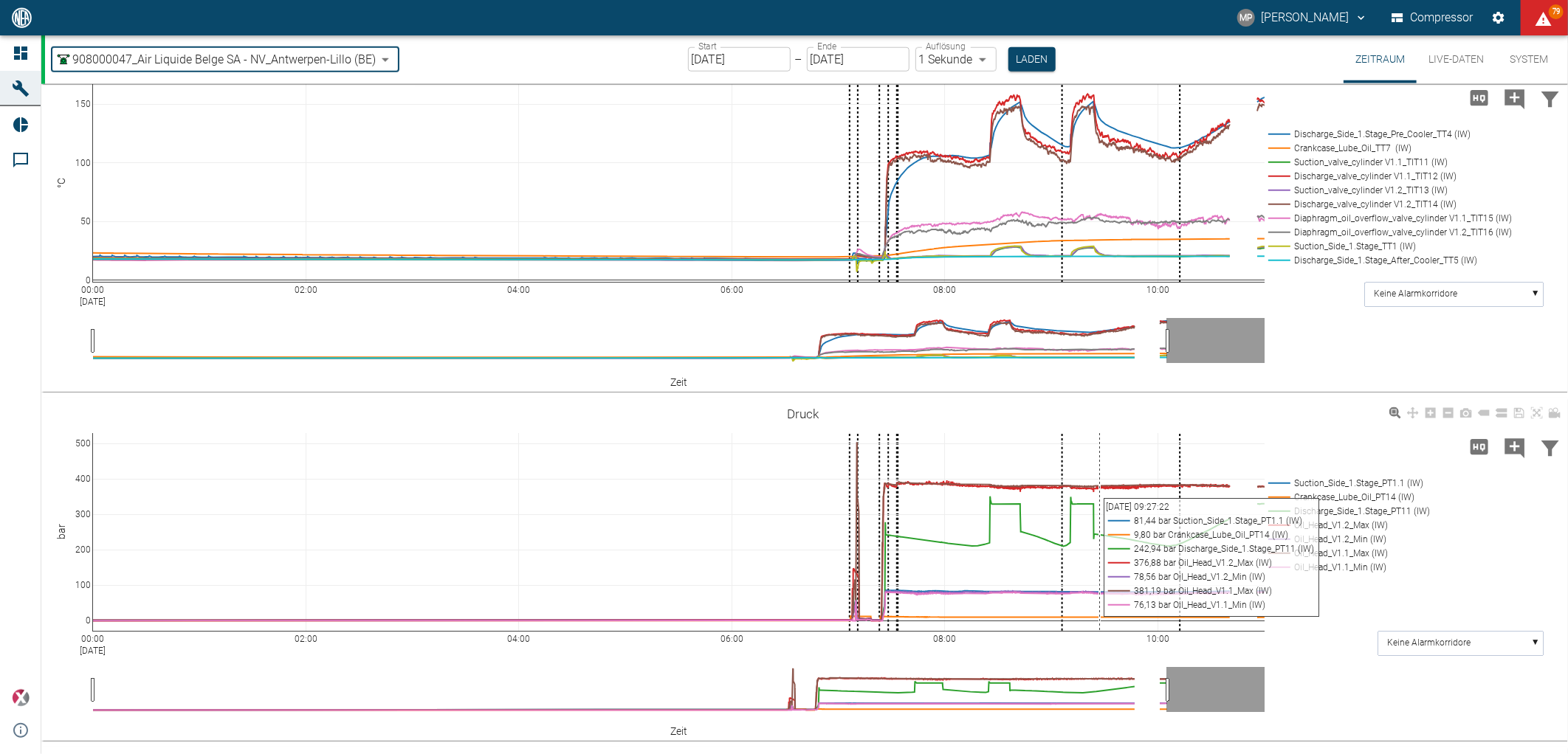
scroll to position [1087, 0]
